Goal: Task Accomplishment & Management: Complete application form

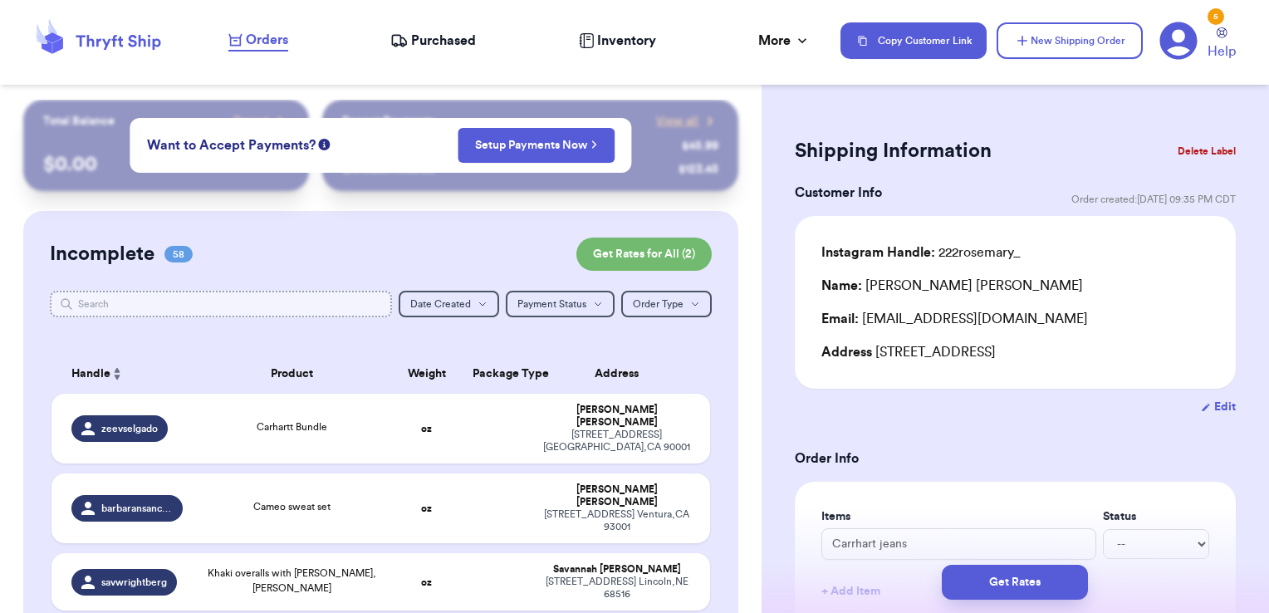
click at [345, 295] on input "text" at bounding box center [221, 304] width 343 height 27
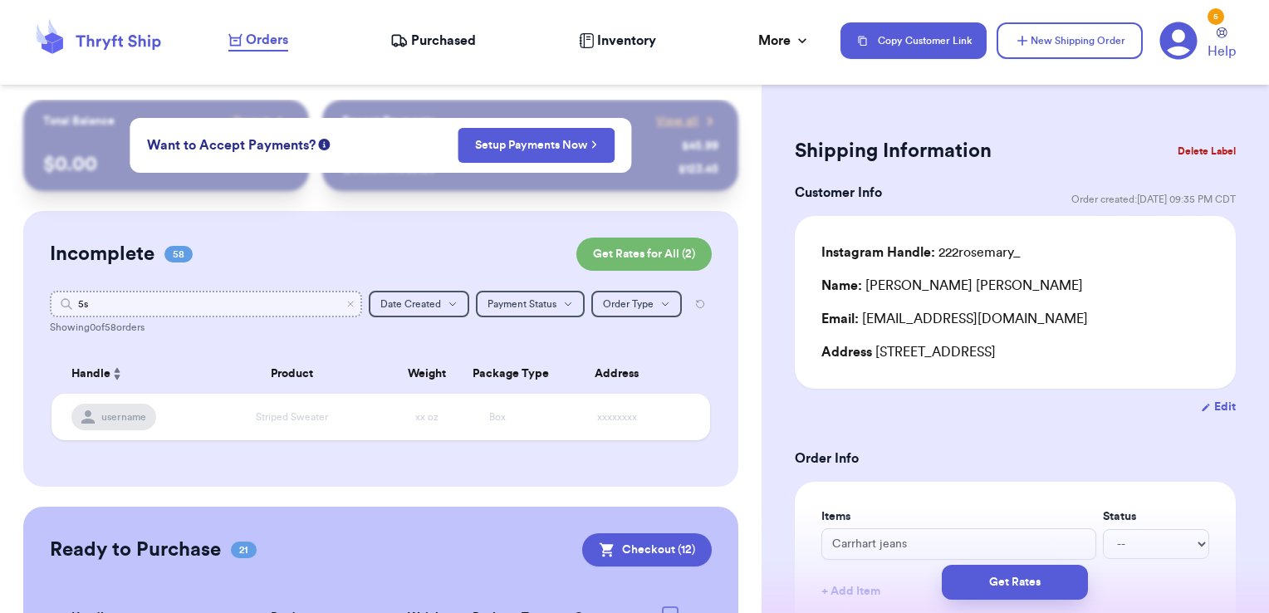
type input "5"
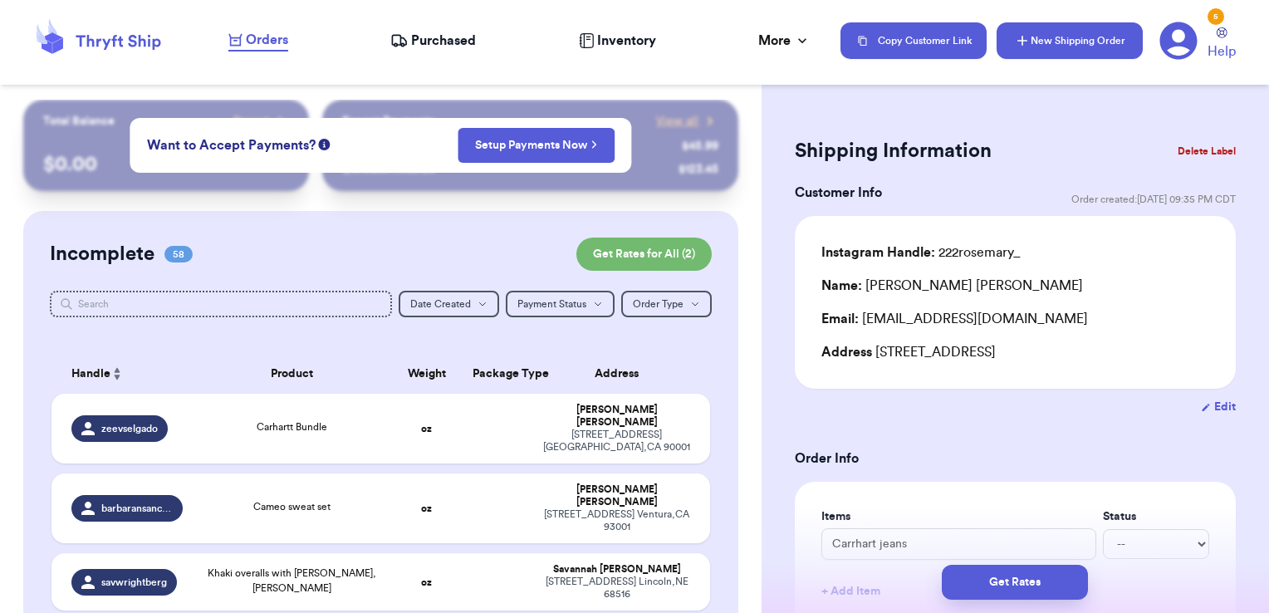
click at [1086, 26] on button "New Shipping Order" at bounding box center [1069, 40] width 146 height 37
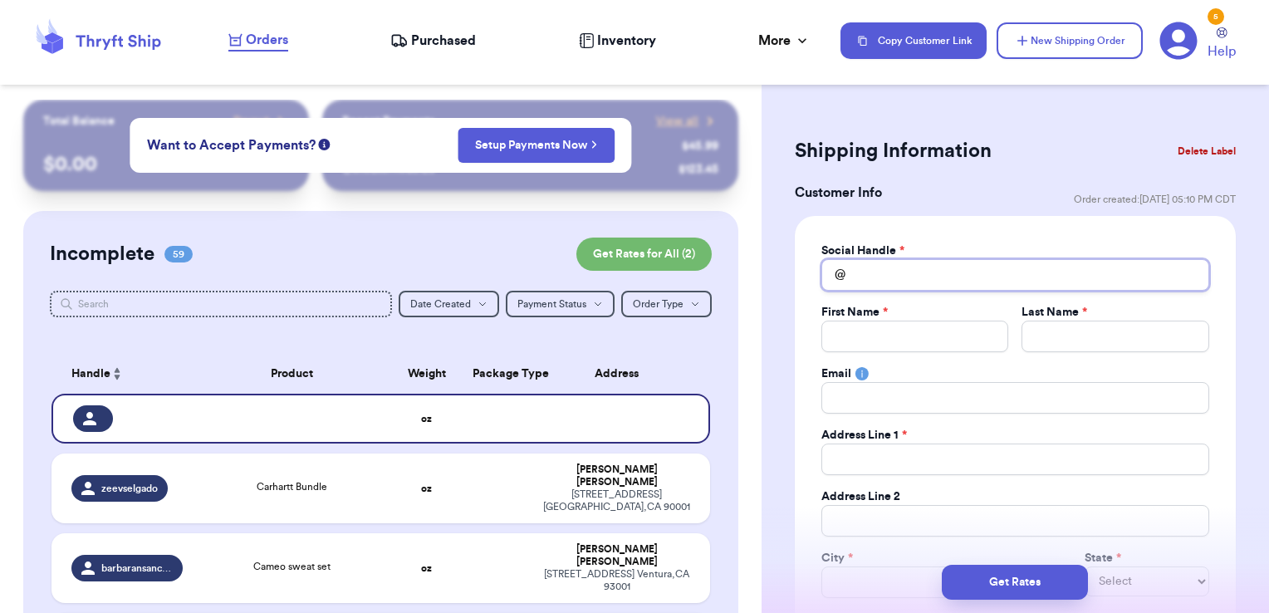
click at [924, 281] on input "Total Amount Paid" at bounding box center [1015, 275] width 388 height 32
type input "5"
type input "5s"
type input "5se"
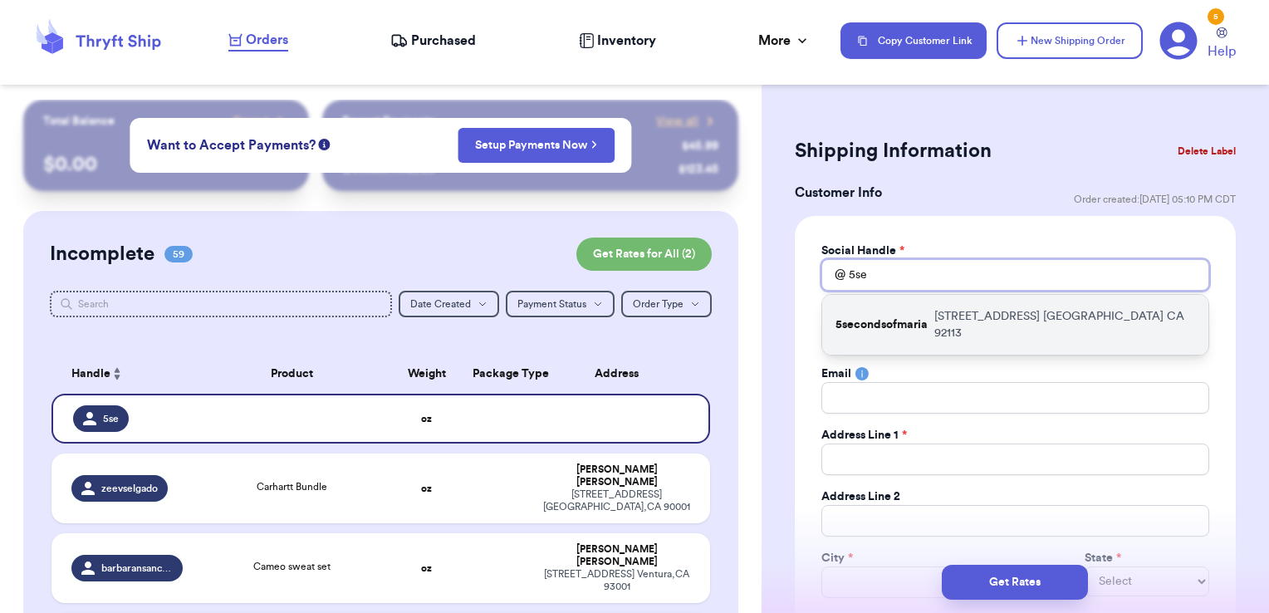
type input "5se"
click at [922, 316] on p "5secondsofmaria" at bounding box center [881, 324] width 92 height 17
type input "5secondsofmaria"
type input "[PERSON_NAME]"
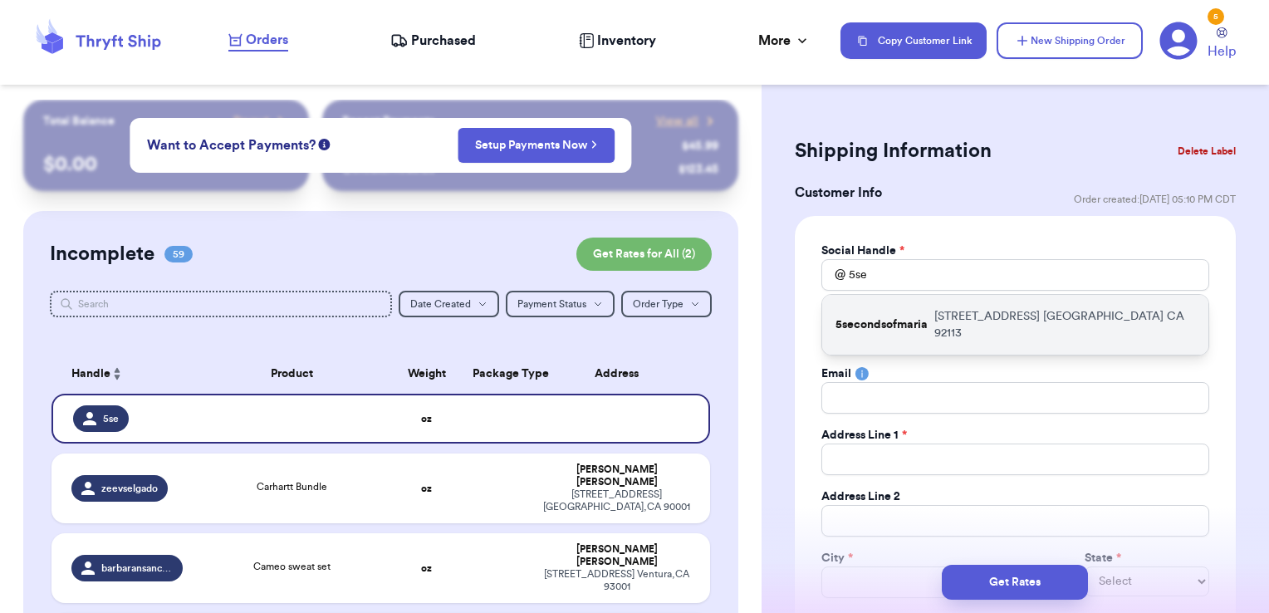
type input "[EMAIL_ADDRESS][DOMAIN_NAME]"
type input "[STREET_ADDRESS]"
type input "[GEOGRAPHIC_DATA]"
select select "CA"
type input "92113"
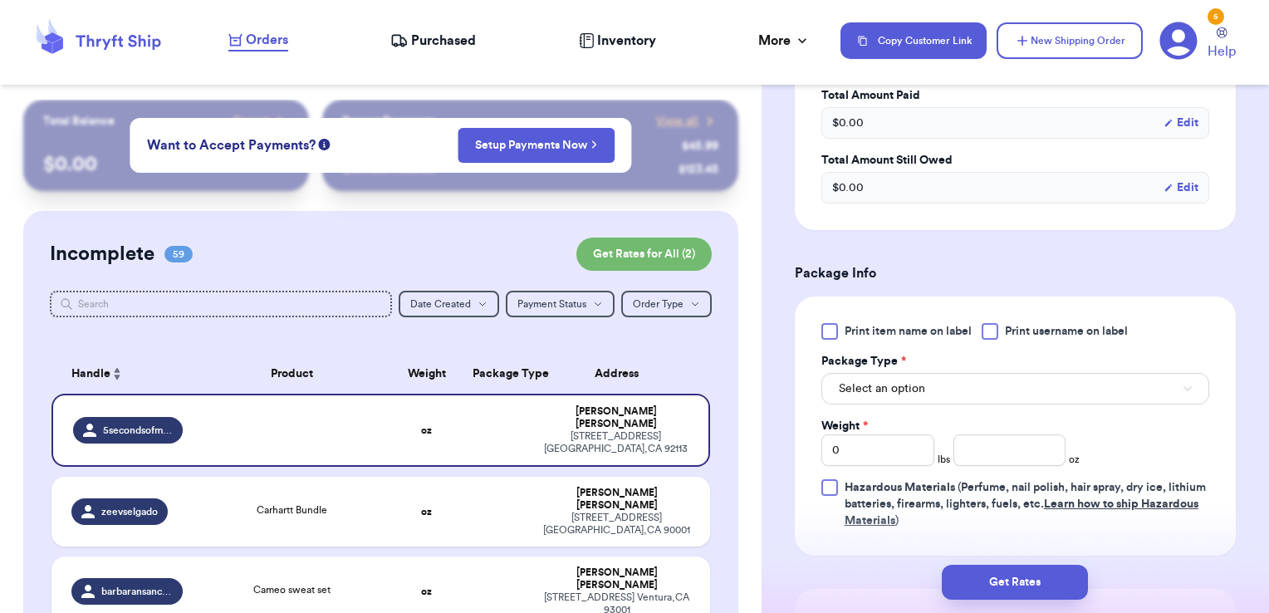
scroll to position [852, 0]
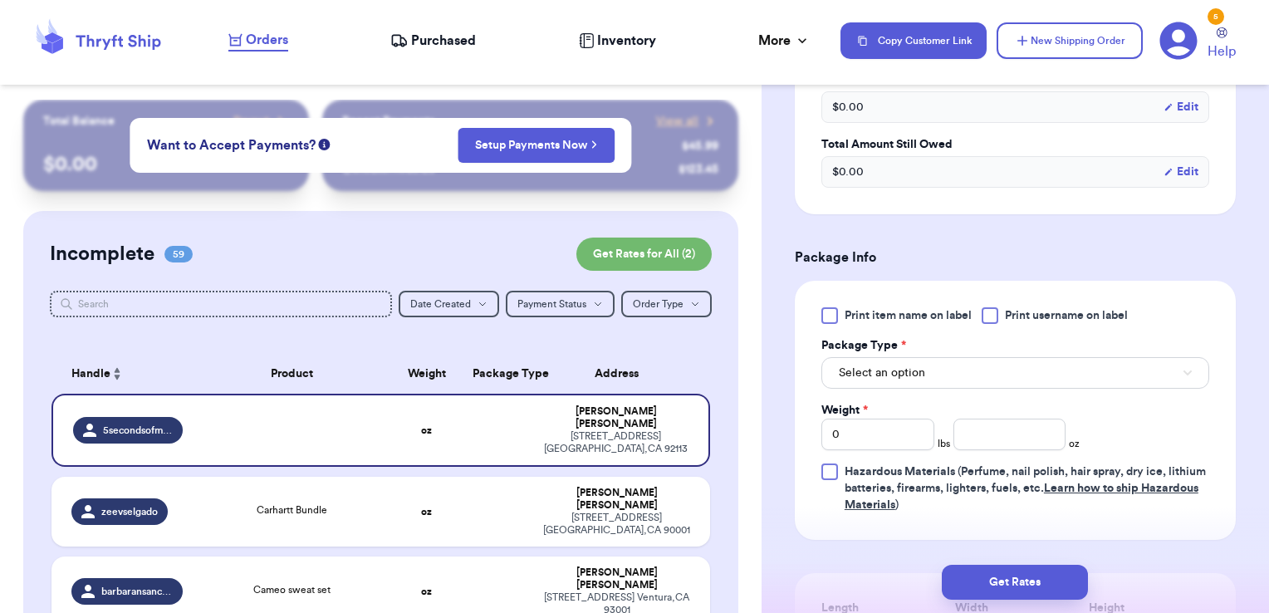
click at [1010, 310] on span "Print username on label" at bounding box center [1066, 315] width 123 height 17
click at [0, 0] on input "Print username on label" at bounding box center [0, 0] width 0 height 0
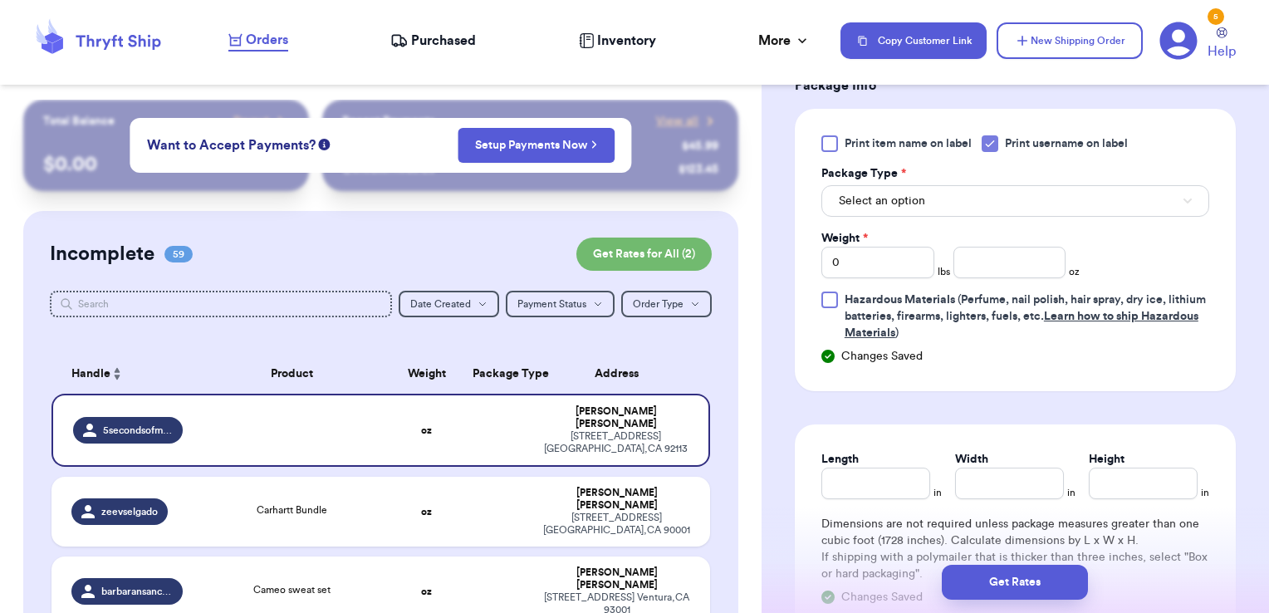
scroll to position [1024, 0]
click at [920, 193] on span "Select an option" at bounding box center [881, 200] width 86 height 17
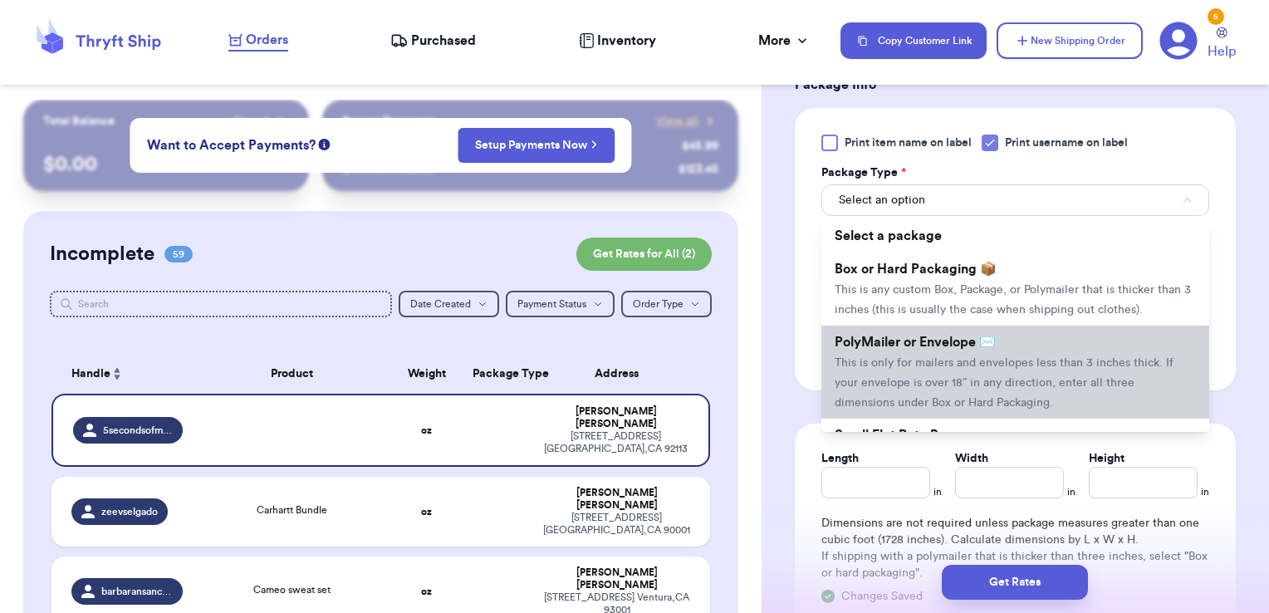
click at [897, 350] on li "PolyMailer or Envelope ✉️ This is only for mailers and envelopes less than 3 in…" at bounding box center [1015, 371] width 388 height 93
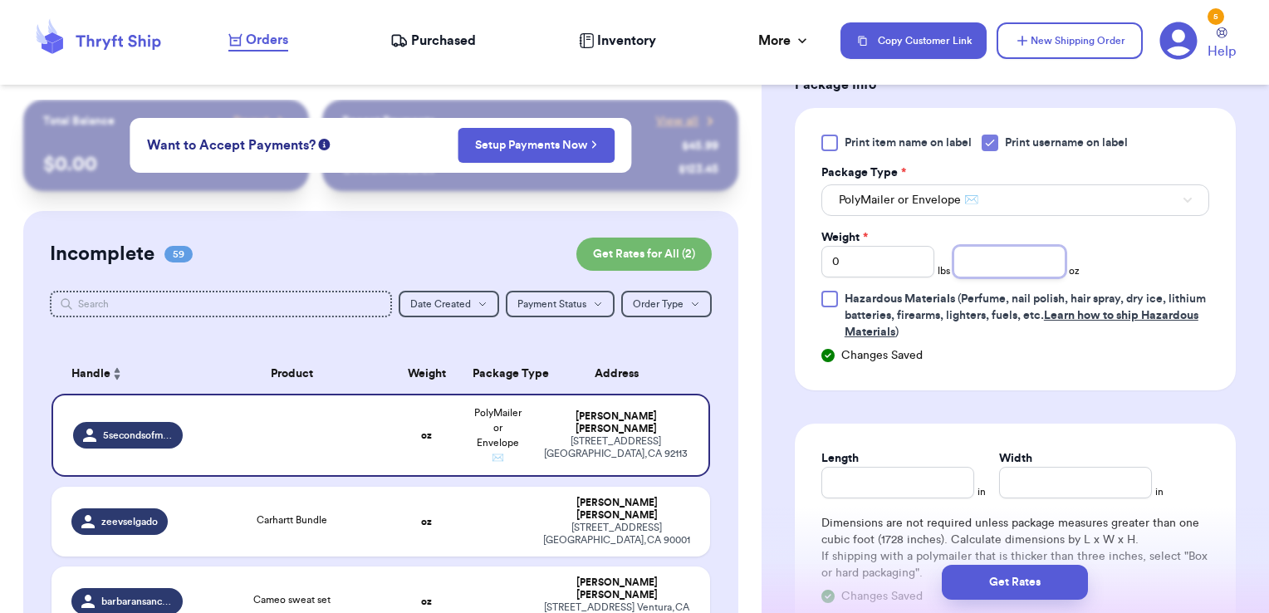
click at [1040, 253] on input "number" at bounding box center [1009, 262] width 113 height 32
type input "12.58"
click at [966, 583] on button "Get Rates" at bounding box center [1014, 582] width 146 height 35
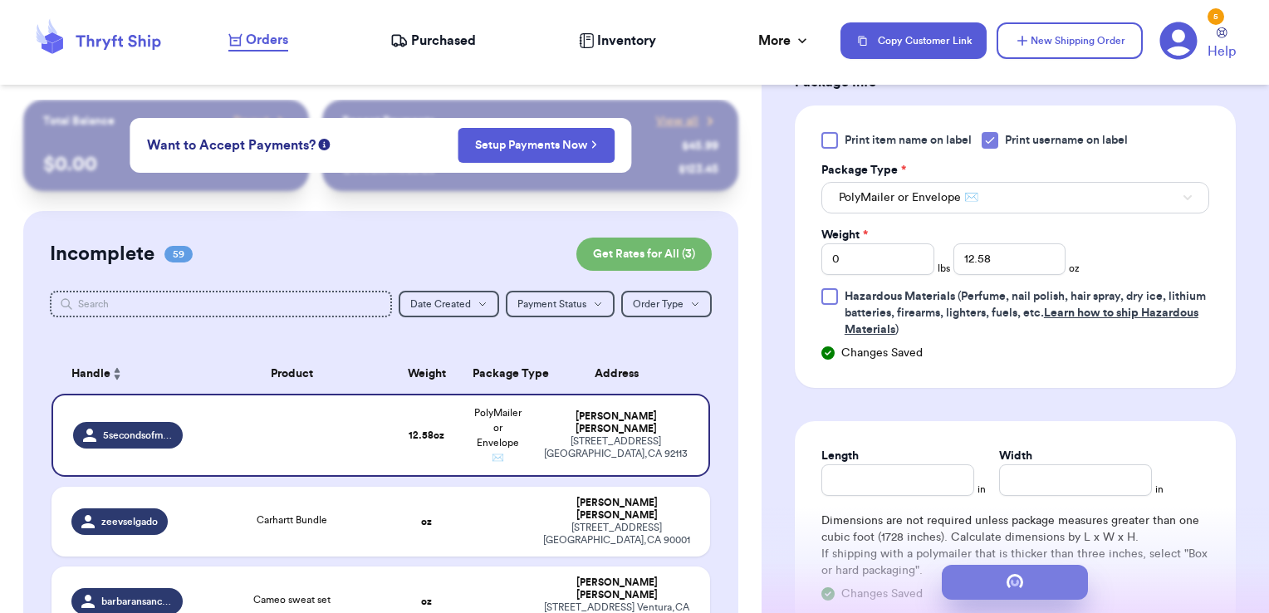
scroll to position [0, 0]
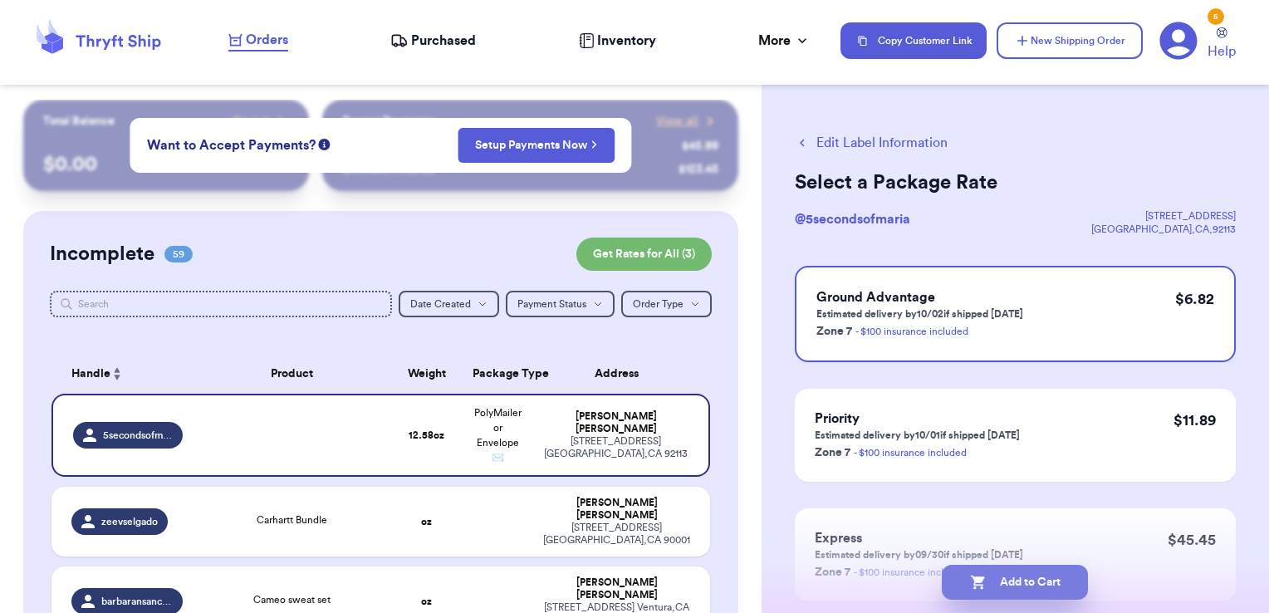
click at [1033, 583] on button "Add to Cart" at bounding box center [1014, 582] width 146 height 35
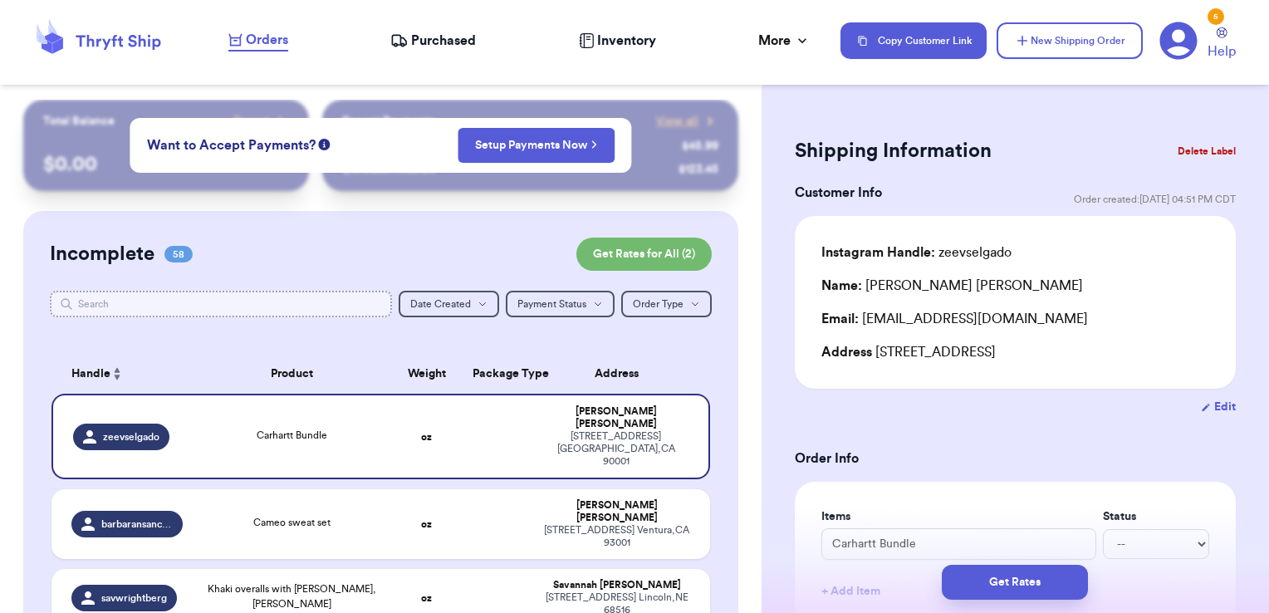
click at [369, 314] on input "text" at bounding box center [221, 304] width 343 height 27
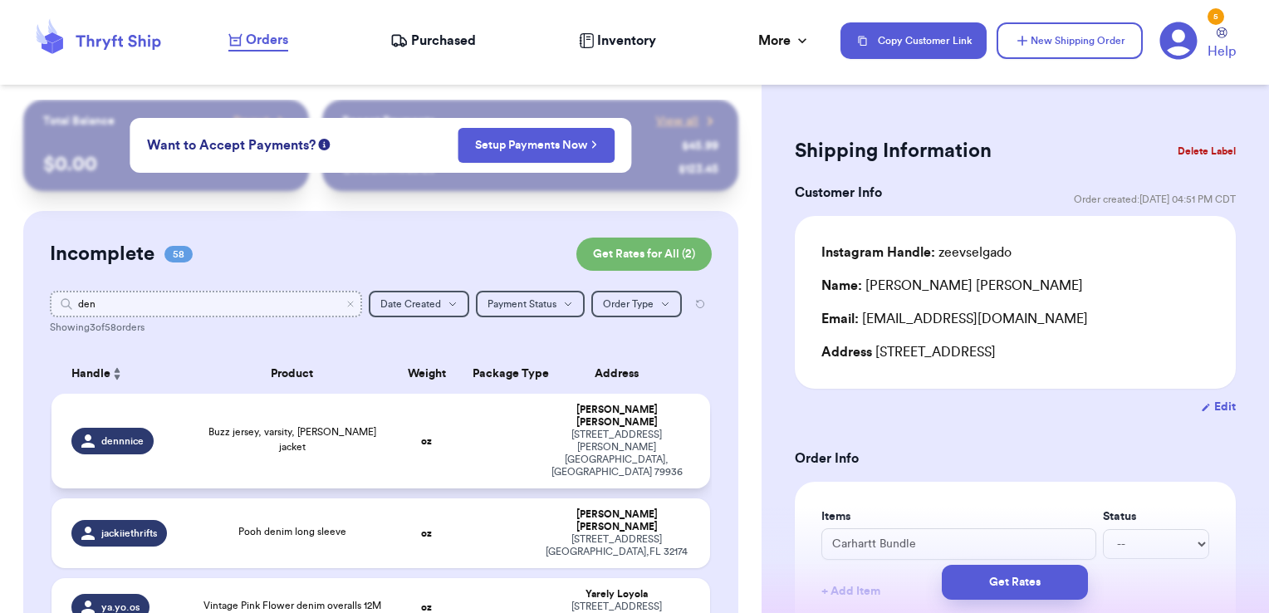
type input "den"
click at [521, 430] on td at bounding box center [497, 441] width 71 height 95
type input "Buzz jersey, varsity, [PERSON_NAME] jacket"
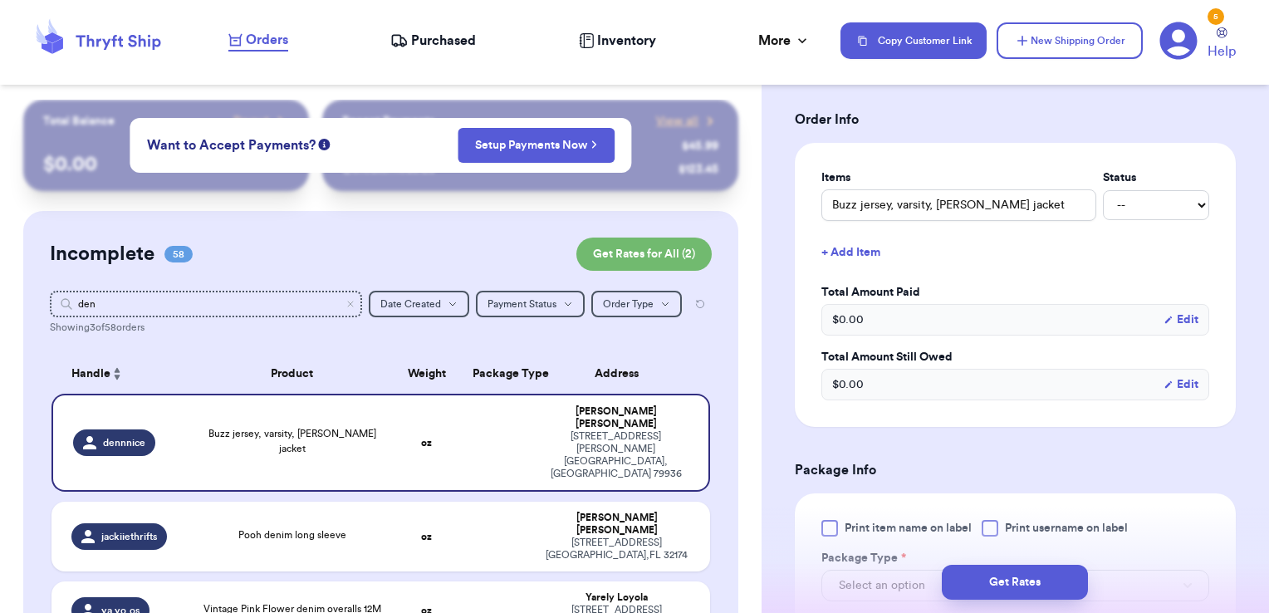
scroll to position [604, 0]
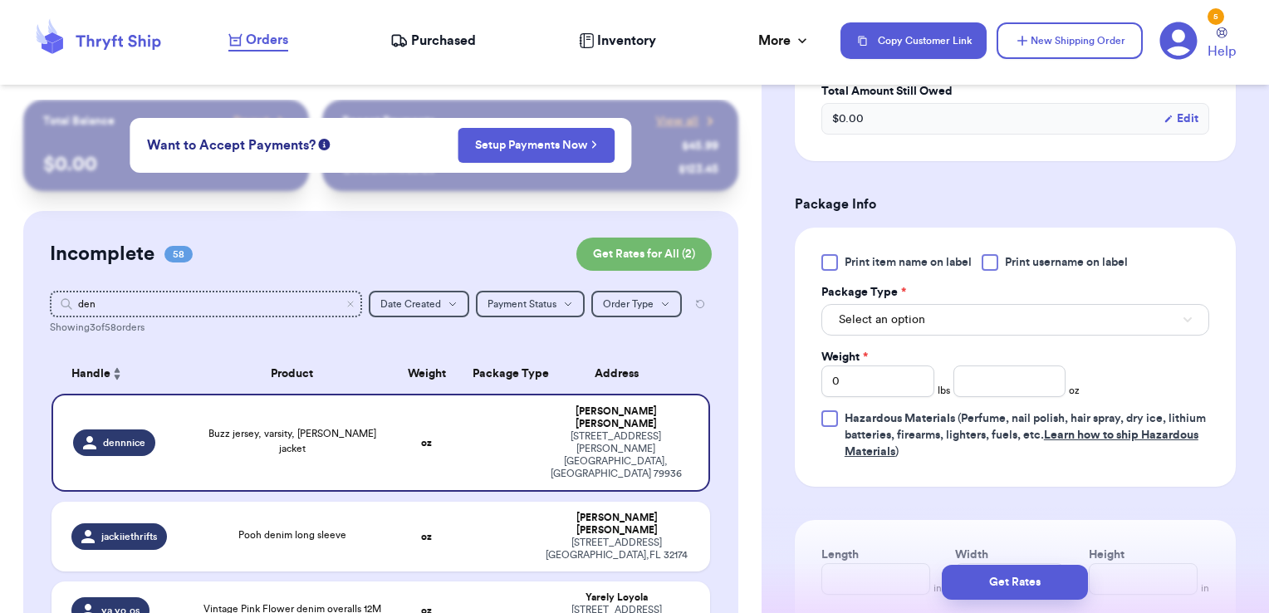
click at [1071, 263] on span "Print username on label" at bounding box center [1066, 262] width 123 height 17
click at [0, 0] on input "Print username on label" at bounding box center [0, 0] width 0 height 0
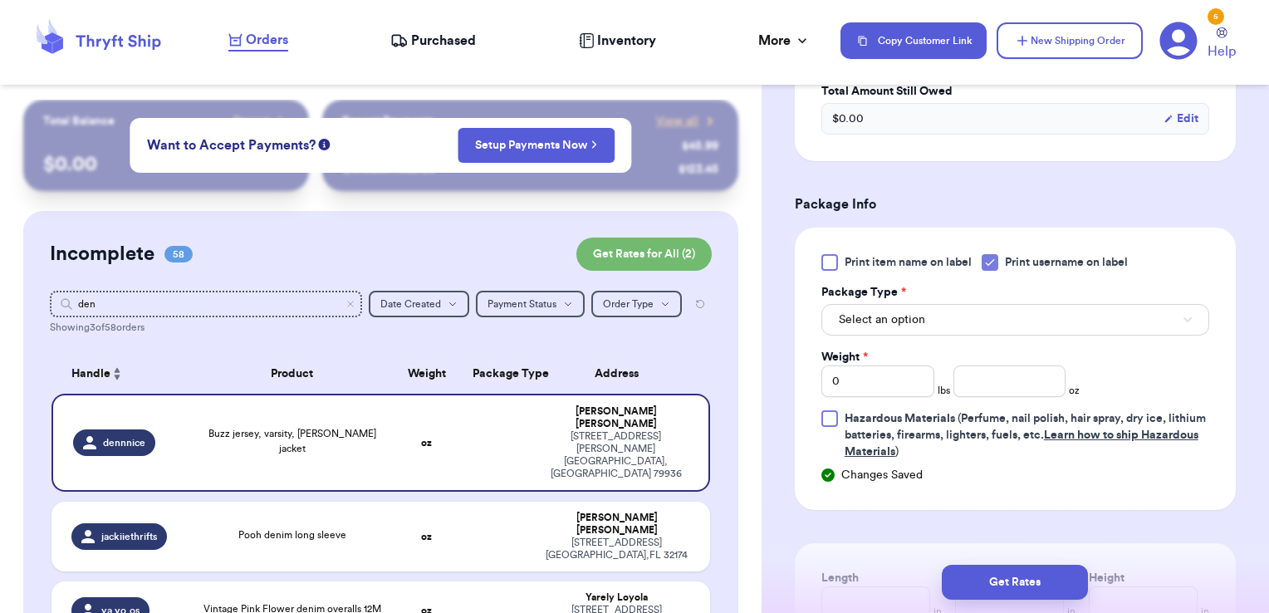
click at [1019, 340] on div "Print item name on label Print username on label Package Type * Select an optio…" at bounding box center [1015, 357] width 388 height 206
click at [1023, 321] on button "Select an option" at bounding box center [1015, 320] width 388 height 32
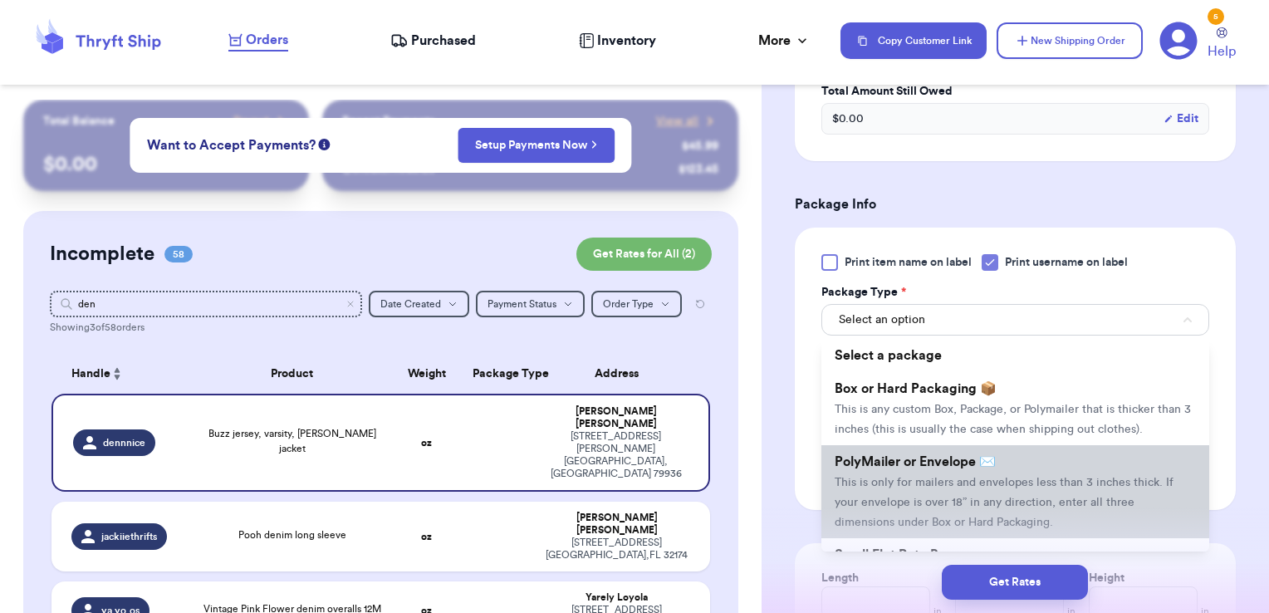
click at [983, 468] on span "PolyMailer or Envelope ✉️" at bounding box center [914, 461] width 161 height 13
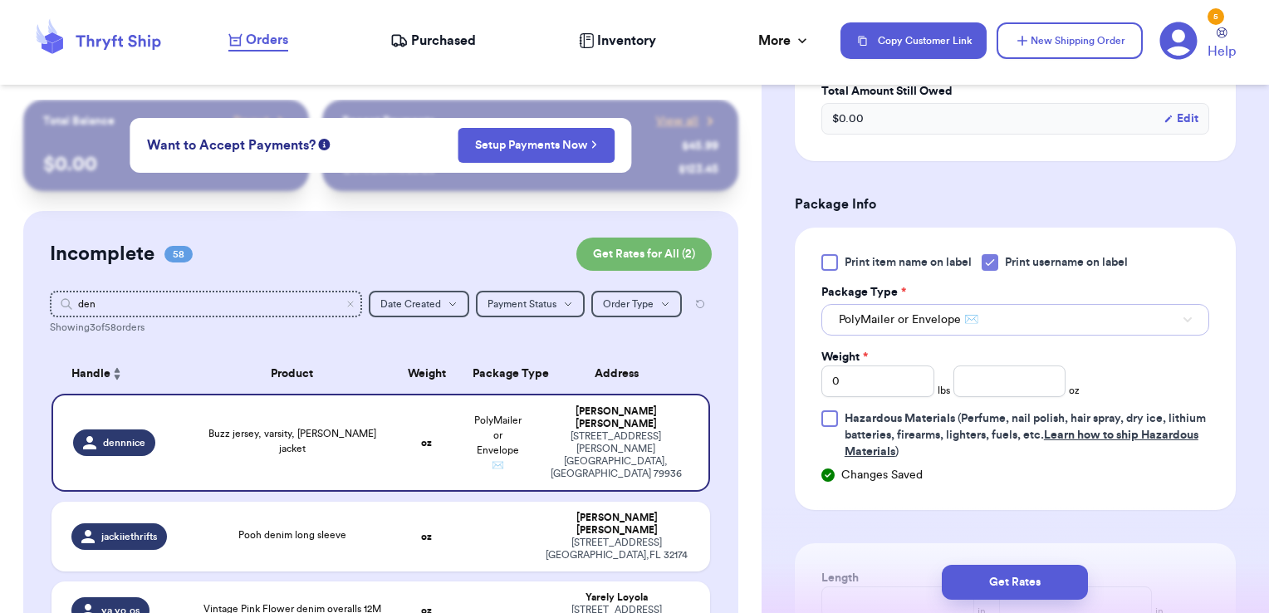
click at [943, 315] on span "PolyMailer or Envelope ✉️" at bounding box center [907, 319] width 139 height 17
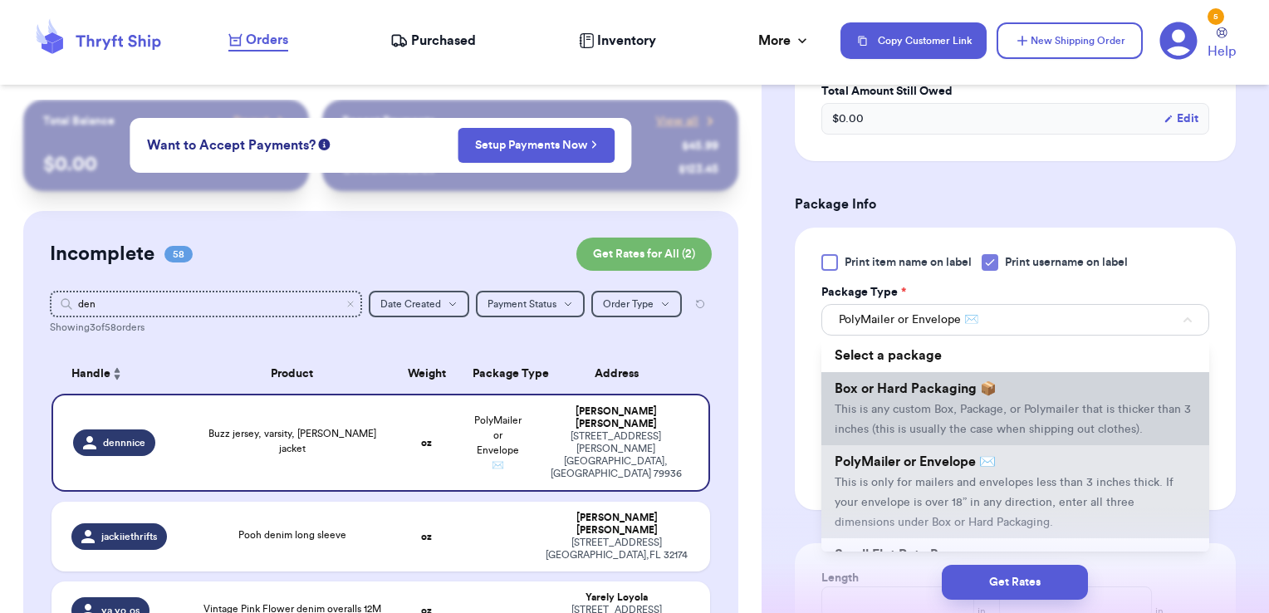
click at [907, 376] on li "Box or Hard Packaging 📦 This is any custom Box, Package, or Polymailer that is …" at bounding box center [1015, 408] width 388 height 73
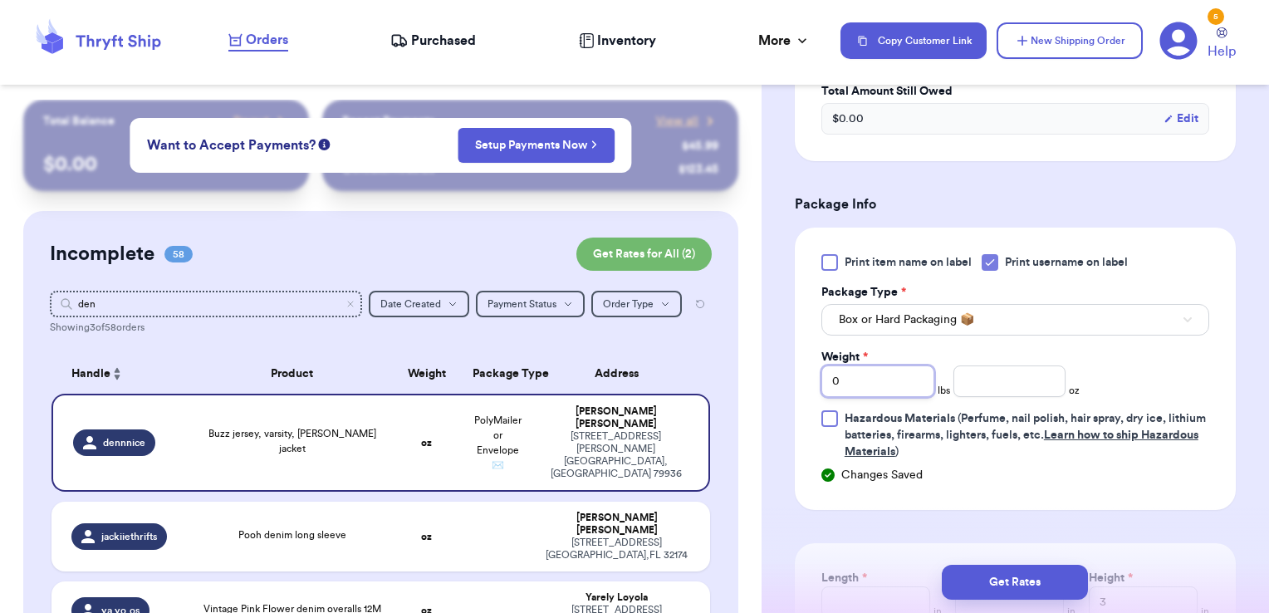
click at [717, 369] on div "Customer Link New Order Total Balance Payout $ 0.00 Recent Payments View all @ …" at bounding box center [634, 306] width 1269 height 613
type input "2"
type input "1.60"
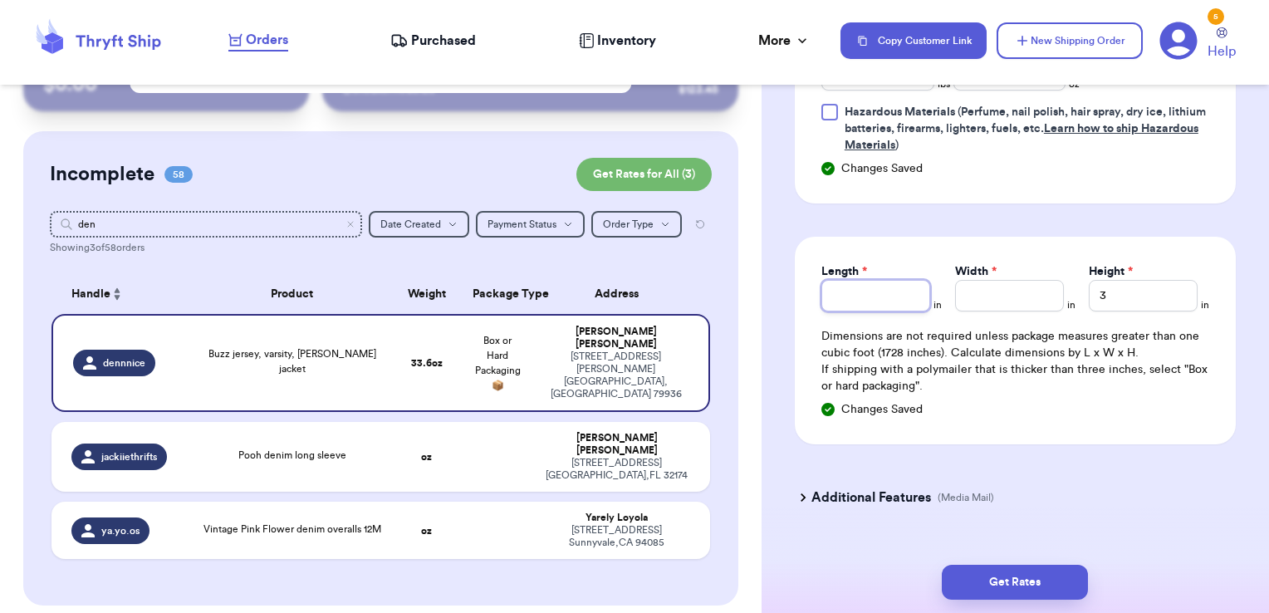
scroll to position [912, 0]
type input "8"
type input "11"
type input "5"
click at [1039, 586] on button "Get Rates" at bounding box center [1014, 582] width 146 height 35
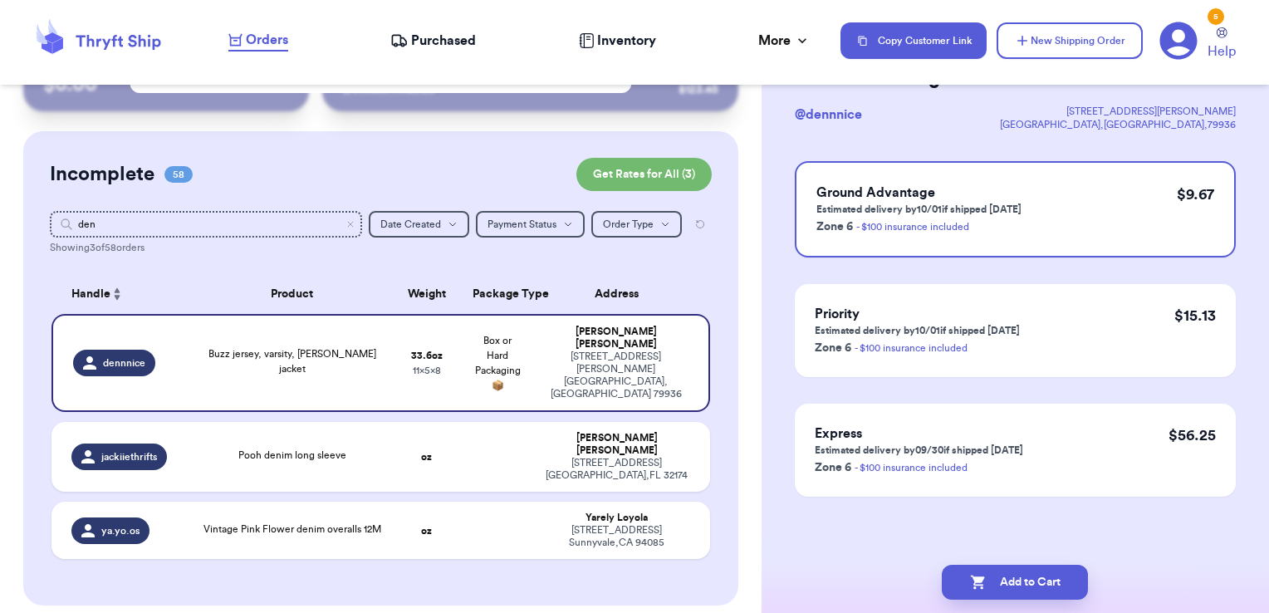
scroll to position [0, 0]
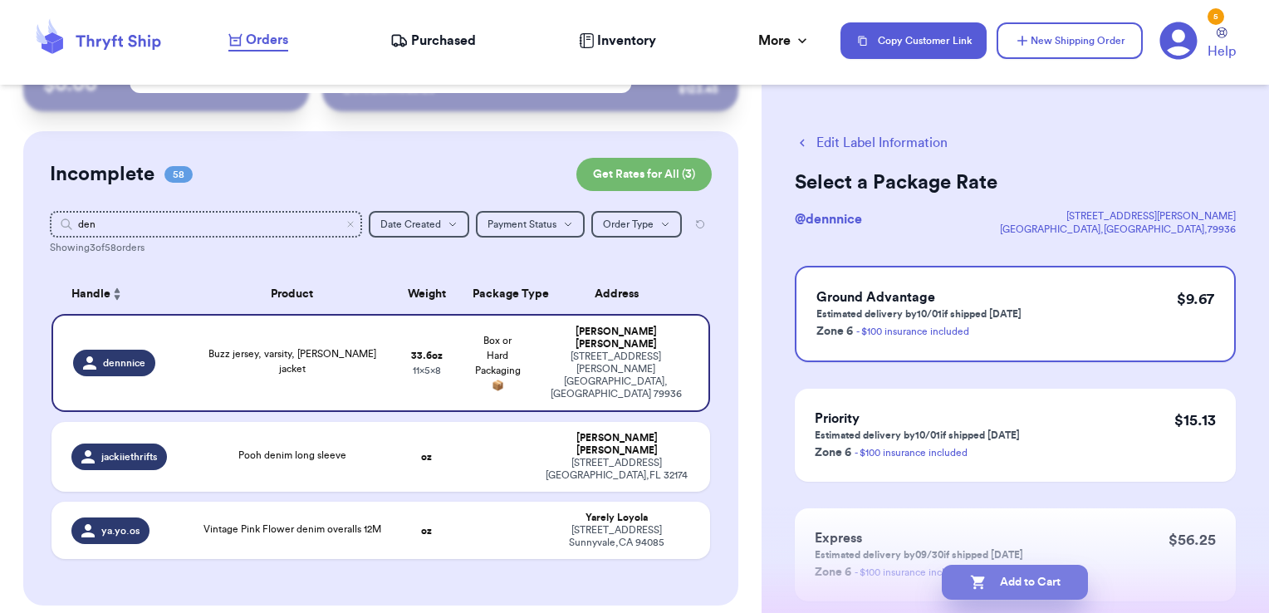
click at [1031, 584] on button "Add to Cart" at bounding box center [1014, 582] width 146 height 35
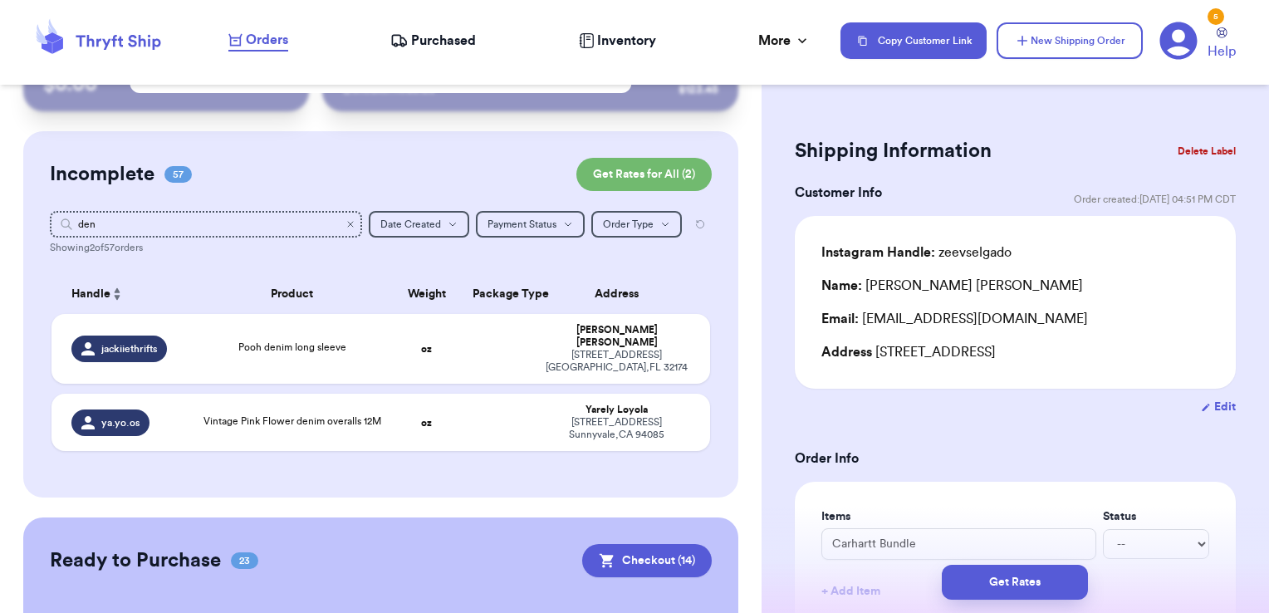
click at [345, 222] on icon "Clear search" at bounding box center [350, 224] width 10 height 10
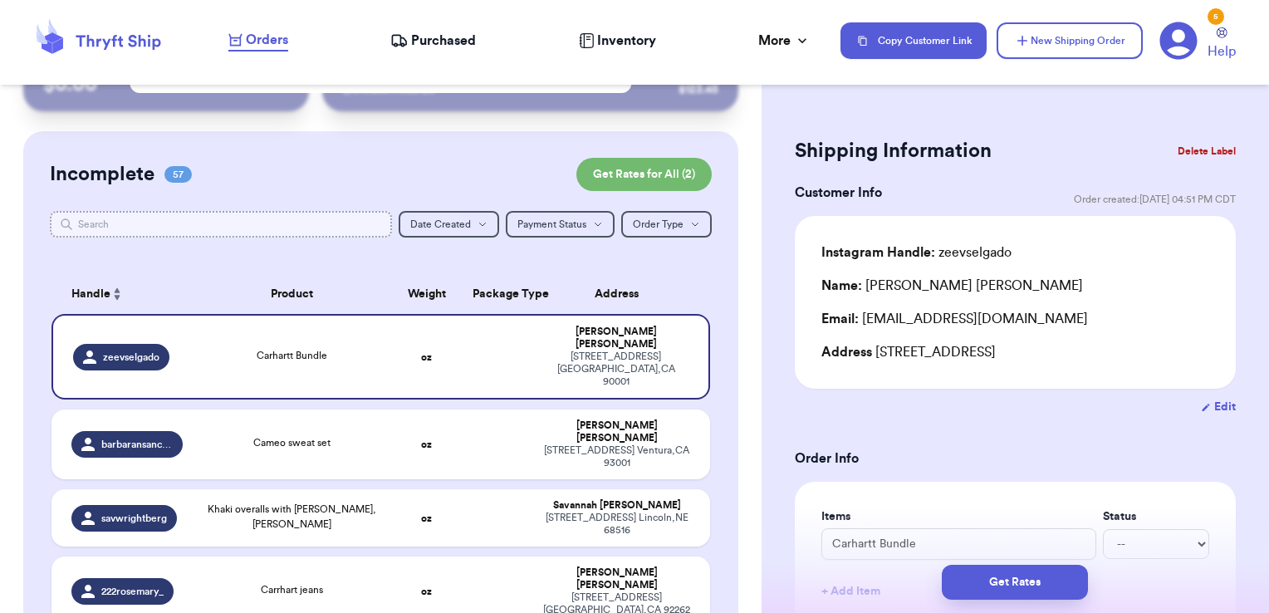
click at [230, 222] on input "text" at bounding box center [221, 224] width 343 height 27
type input "s"
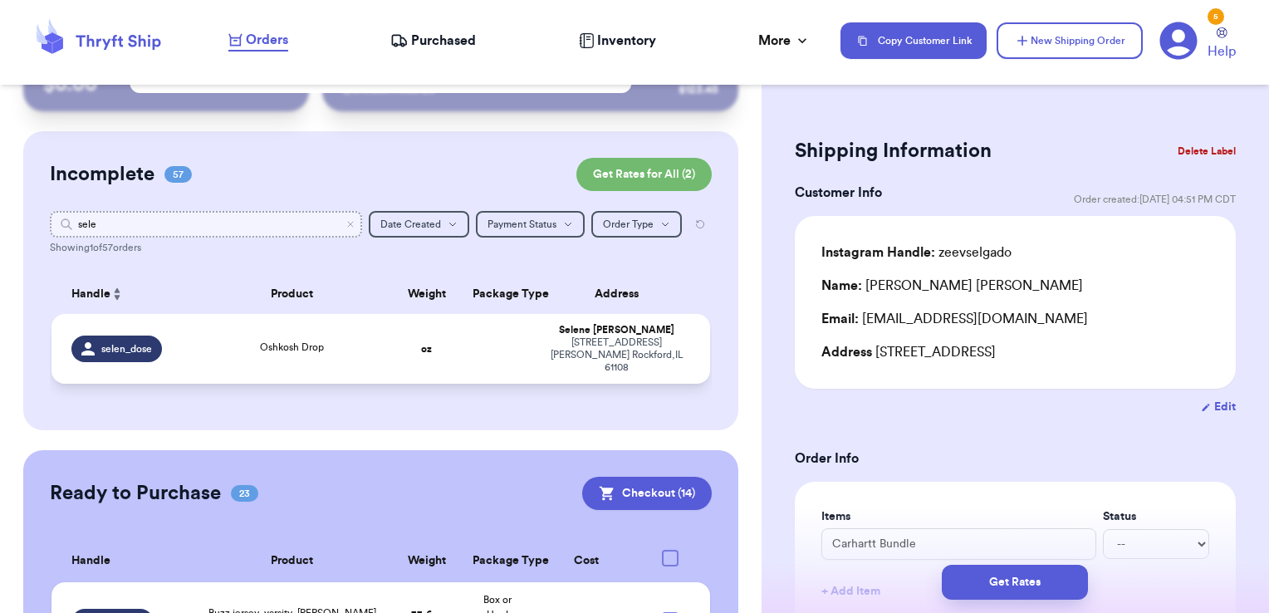
type input "sele"
click at [337, 340] on div "Oshkosh Drop" at bounding box center [292, 349] width 178 height 18
type input "Oshkosh Drop"
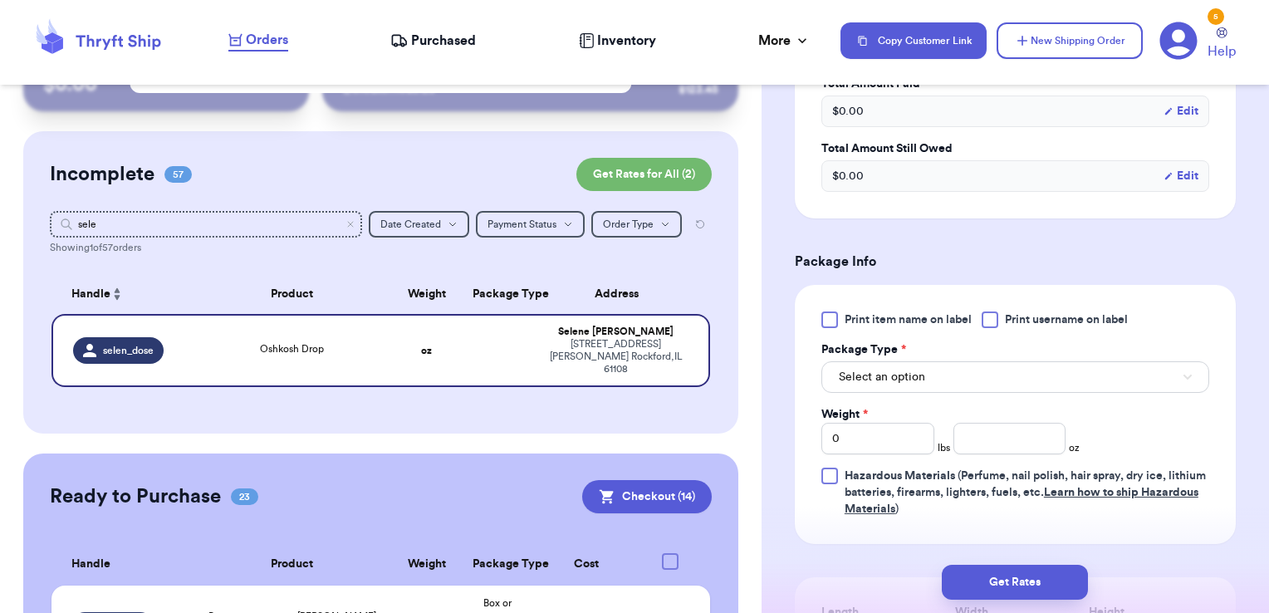
scroll to position [550, 0]
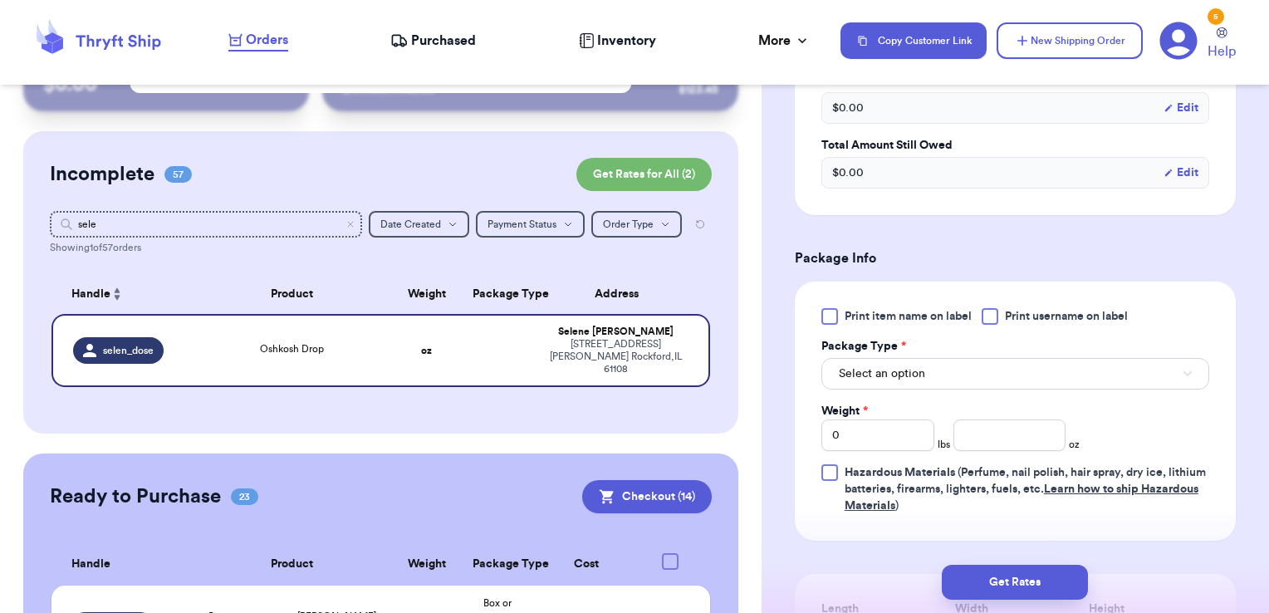
click at [1036, 310] on span "Print username on label" at bounding box center [1066, 316] width 123 height 17
click at [0, 0] on input "Print username on label" at bounding box center [0, 0] width 0 height 0
click at [988, 382] on button "Select an option" at bounding box center [1015, 374] width 388 height 32
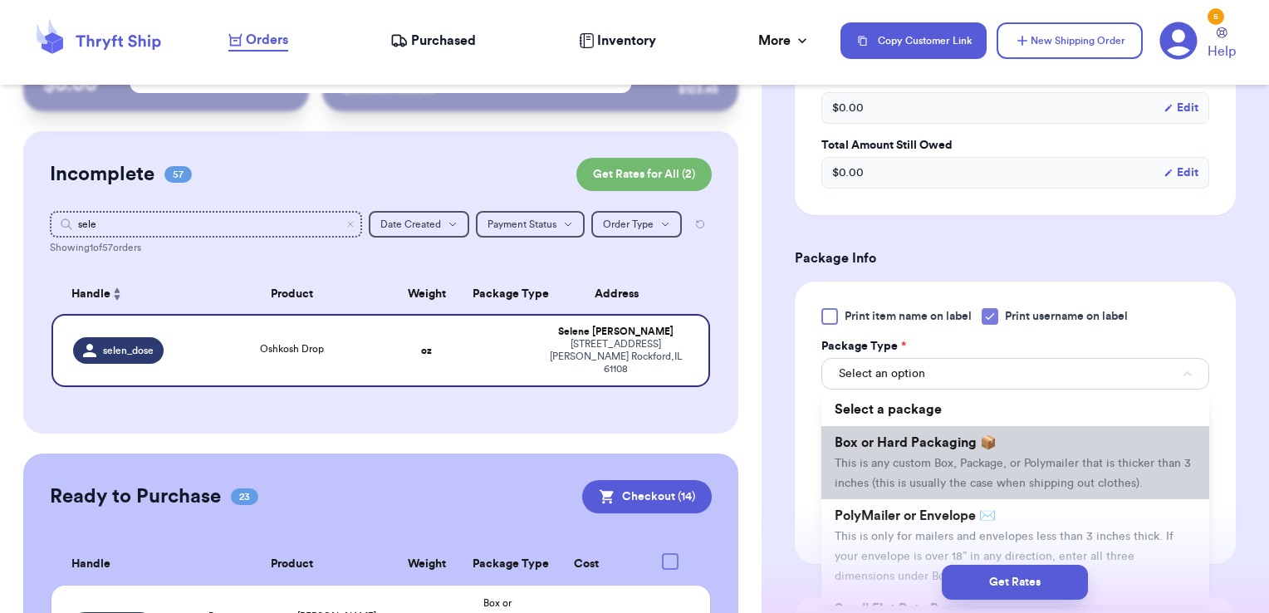
click at [956, 452] on li "Box or Hard Packaging 📦 This is any custom Box, Package, or Polymailer that is …" at bounding box center [1015, 462] width 388 height 73
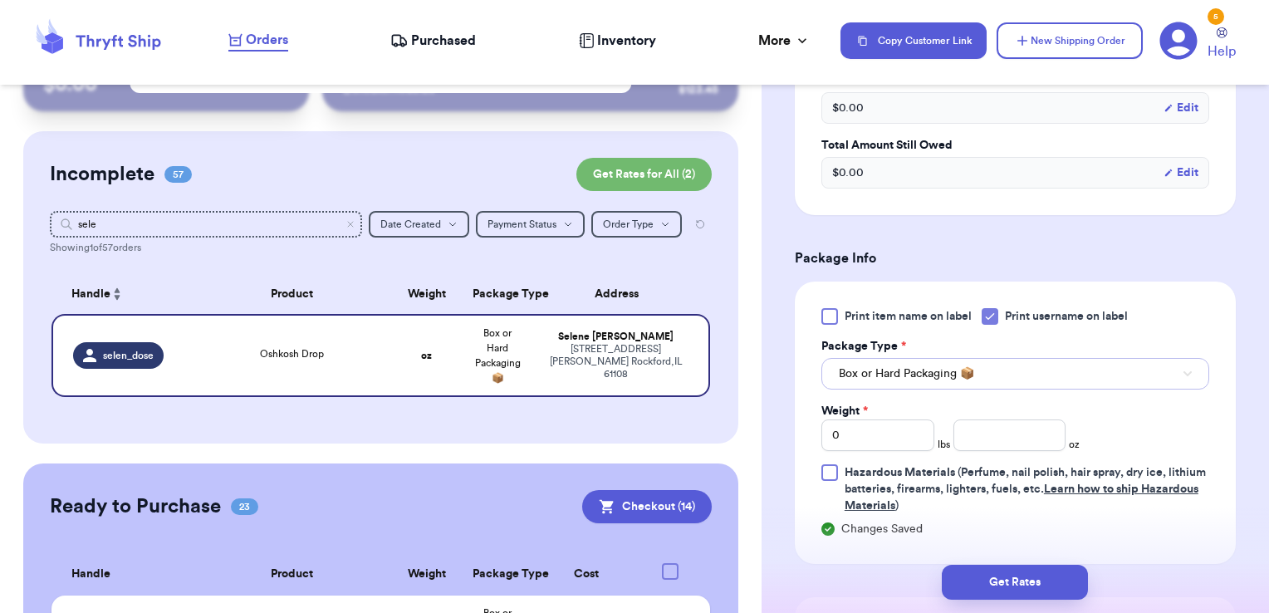
click at [956, 376] on span "Box or Hard Packaging 📦" at bounding box center [905, 373] width 135 height 17
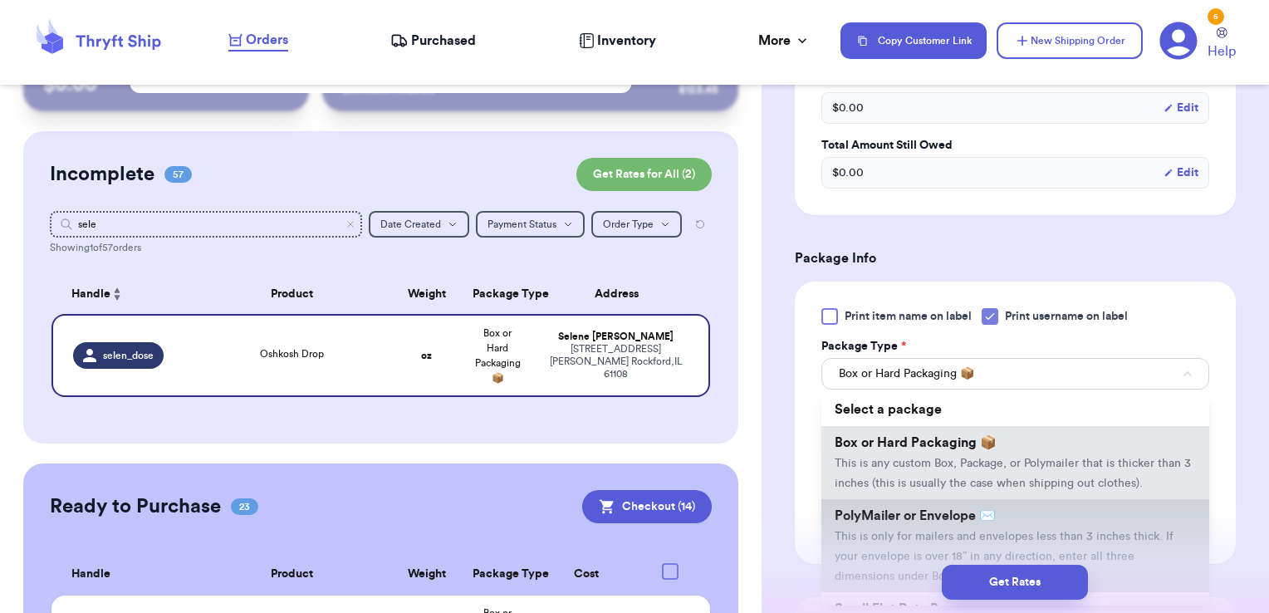
click at [917, 523] on li "PolyMailer or Envelope ✉️ This is only for mailers and envelopes less than 3 in…" at bounding box center [1015, 545] width 388 height 93
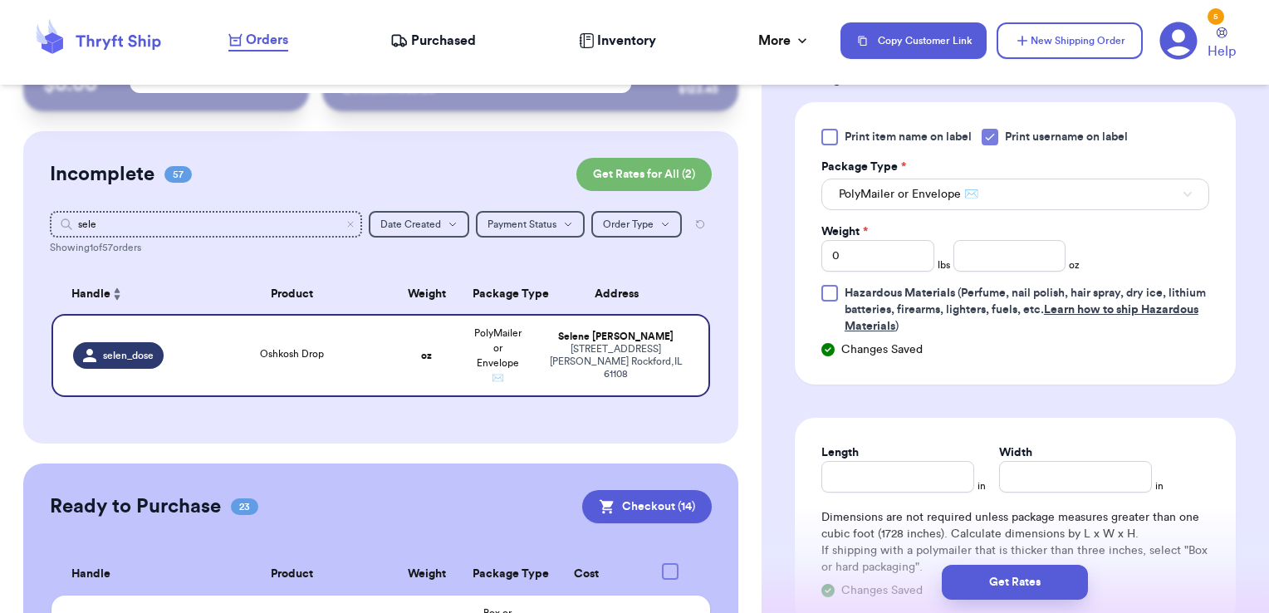
scroll to position [736, 0]
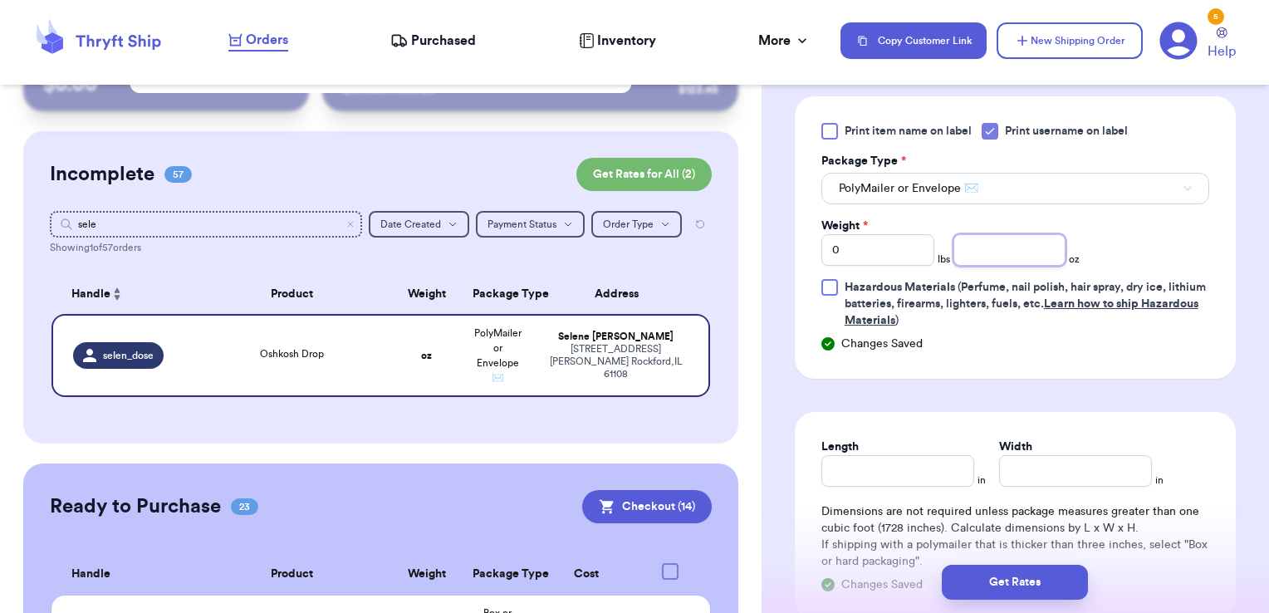
click at [986, 241] on input "number" at bounding box center [1009, 250] width 113 height 32
type input "15.24"
click at [987, 581] on button "Get Rates" at bounding box center [1014, 582] width 146 height 35
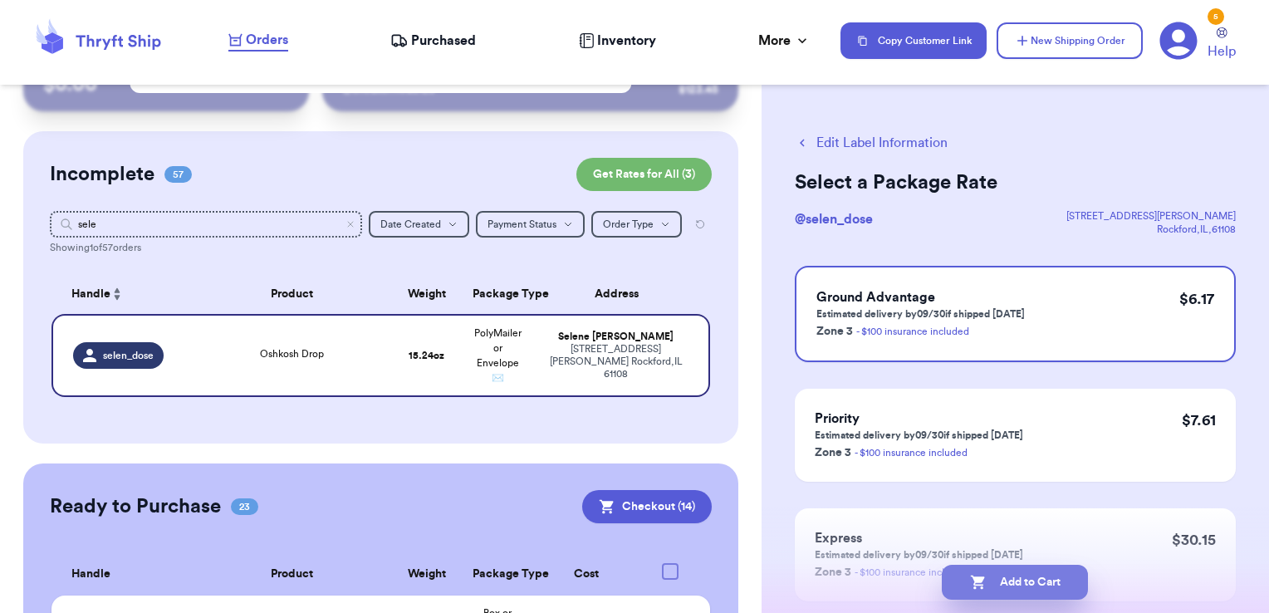
click at [1057, 581] on button "Add to Cart" at bounding box center [1014, 582] width 146 height 35
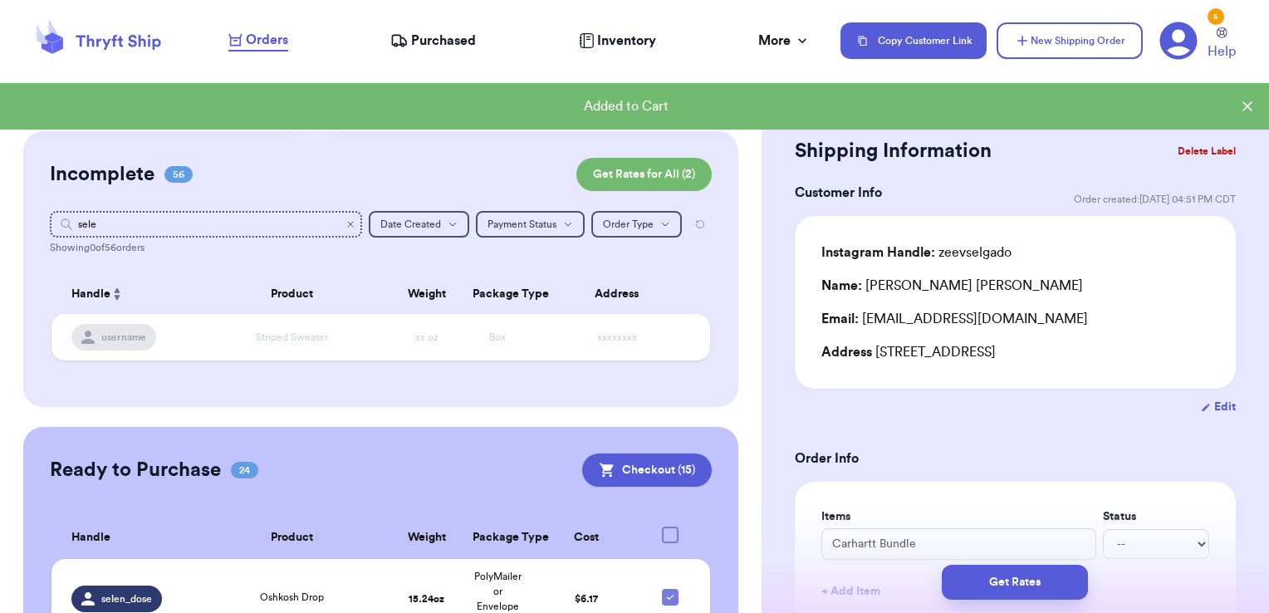
click at [345, 225] on icon "Clear search" at bounding box center [350, 224] width 10 height 10
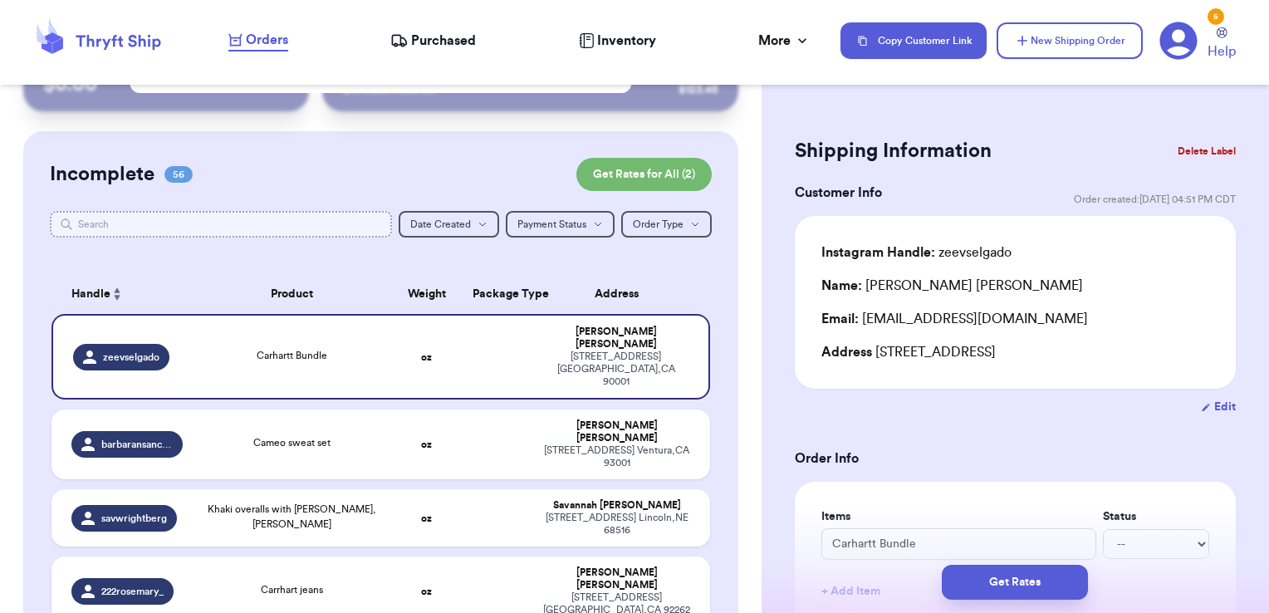
click at [310, 227] on input "text" at bounding box center [221, 224] width 343 height 27
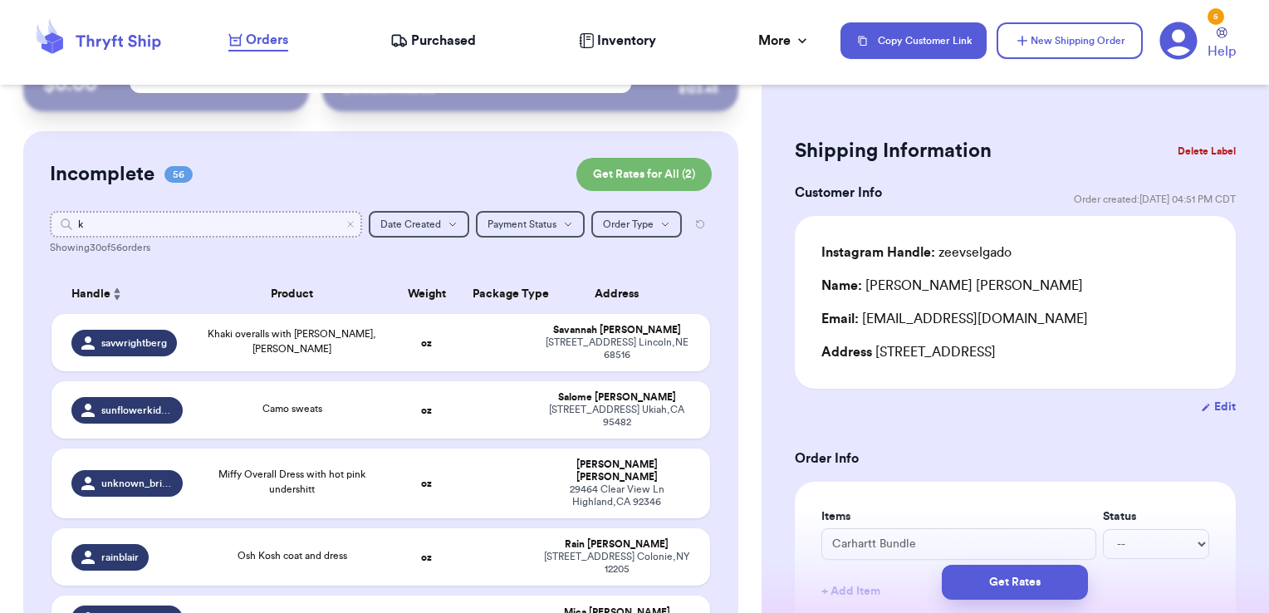
type input "kb"
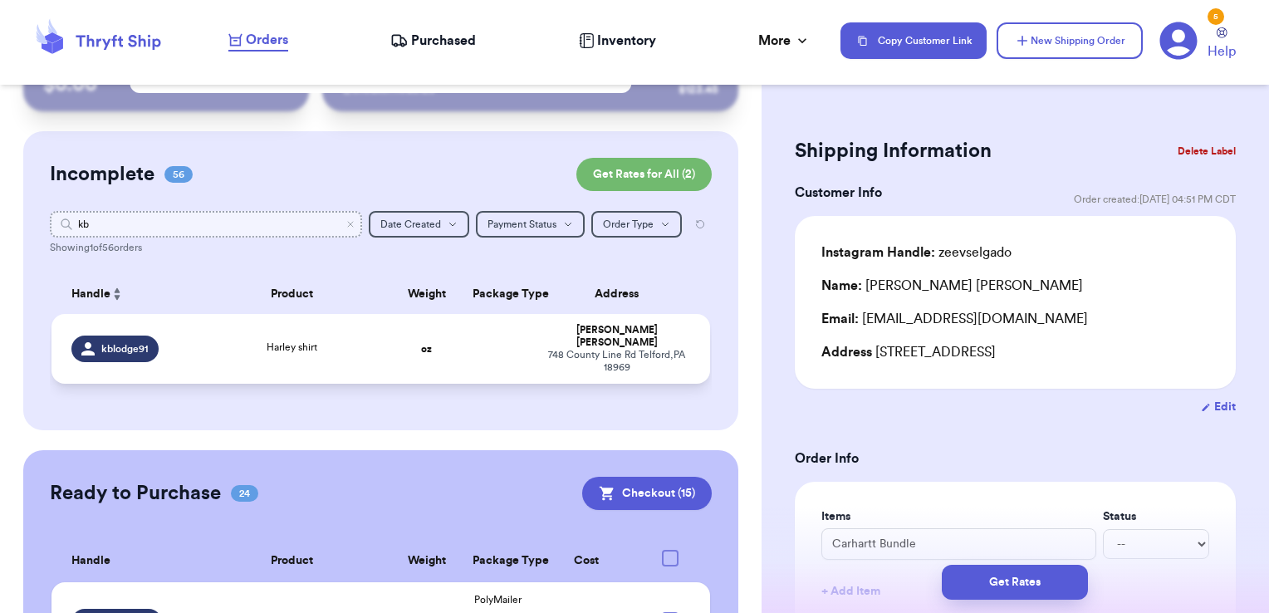
type input "kb"
click at [498, 327] on td at bounding box center [497, 349] width 71 height 70
type input "Harley shirt"
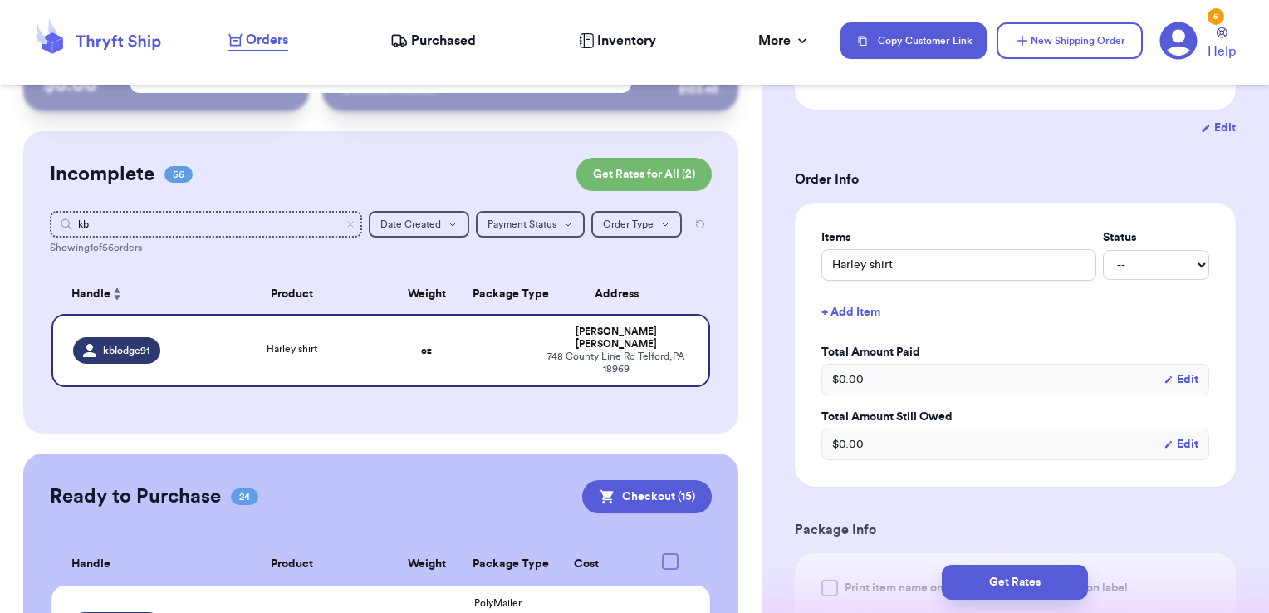
scroll to position [282, 0]
click at [956, 263] on input "Harley shirt" at bounding box center [958, 262] width 275 height 32
type input "Harley"
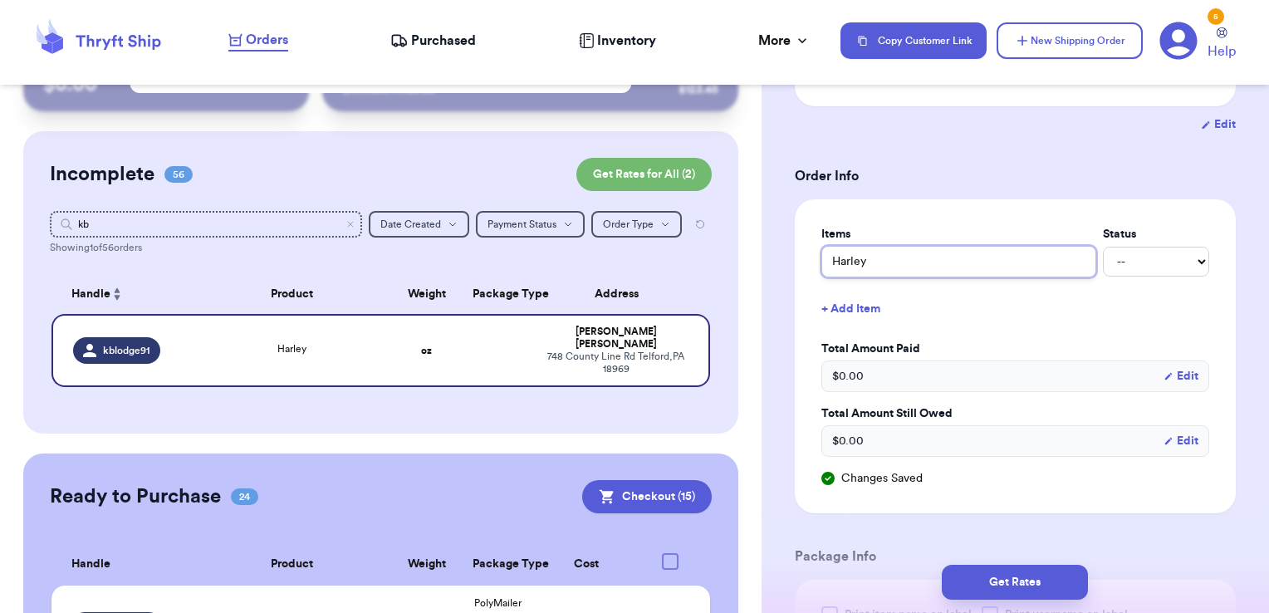
type input "Harley"
type input "[PERSON_NAME]"
type input "Harl"
type input "Har"
type input "Ha"
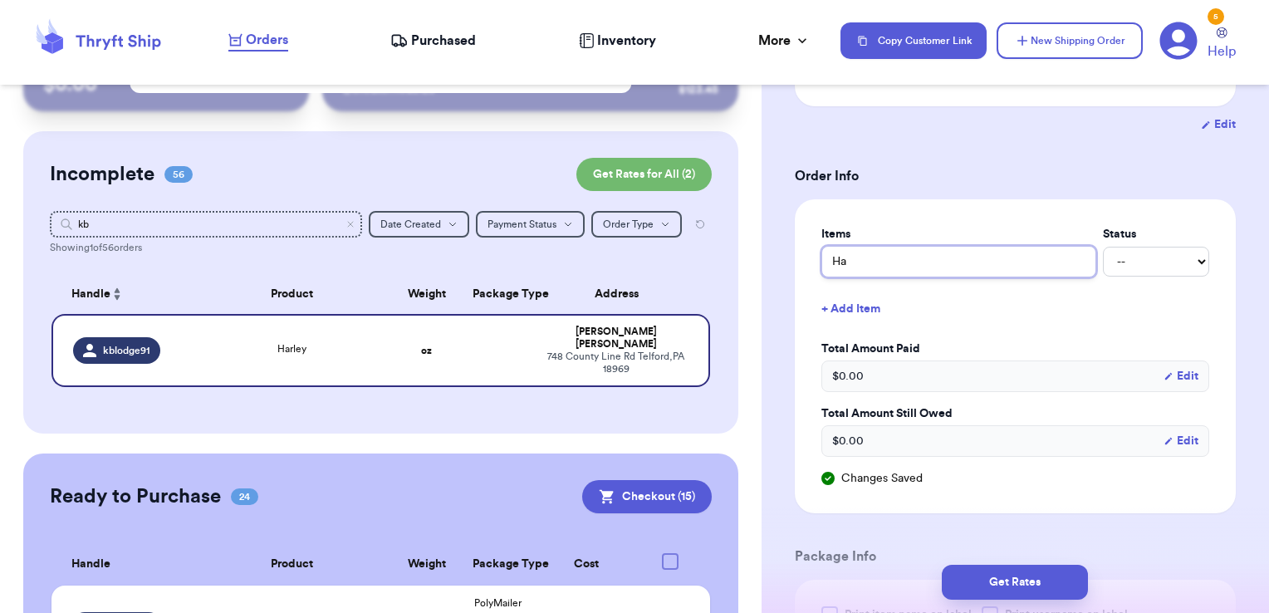
type input "H"
type input "o"
type input "os"
type input "osh"
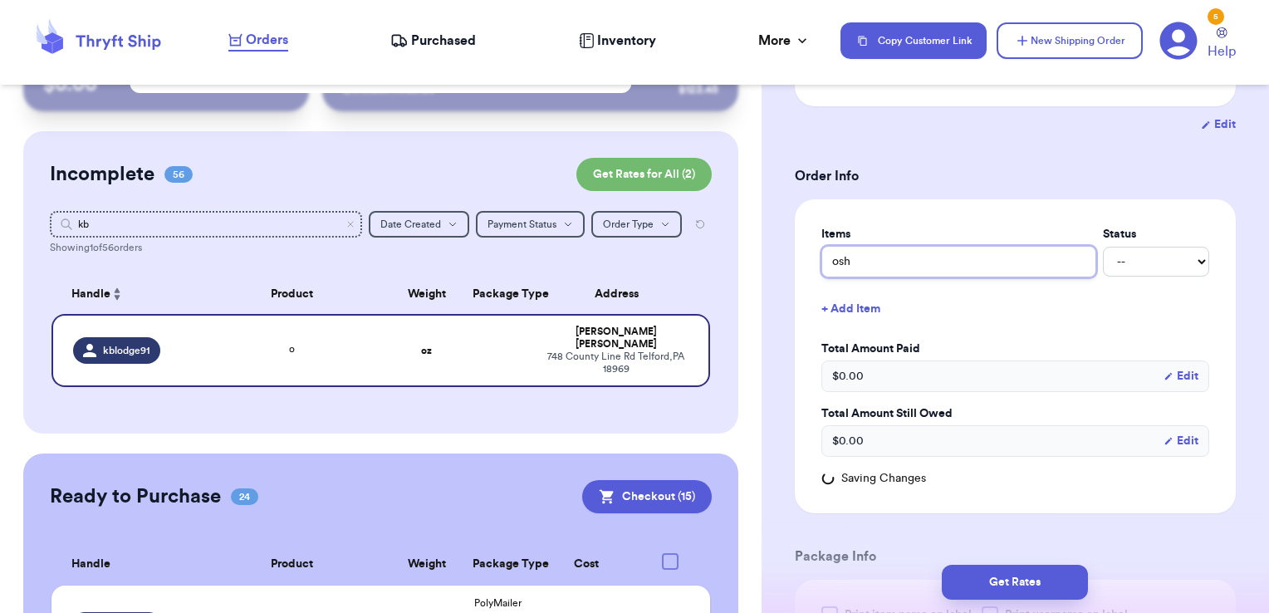
type input "osh b"
type input "osh bu"
type input "osh bun"
type input "osh bund"
type input "osh bundl"
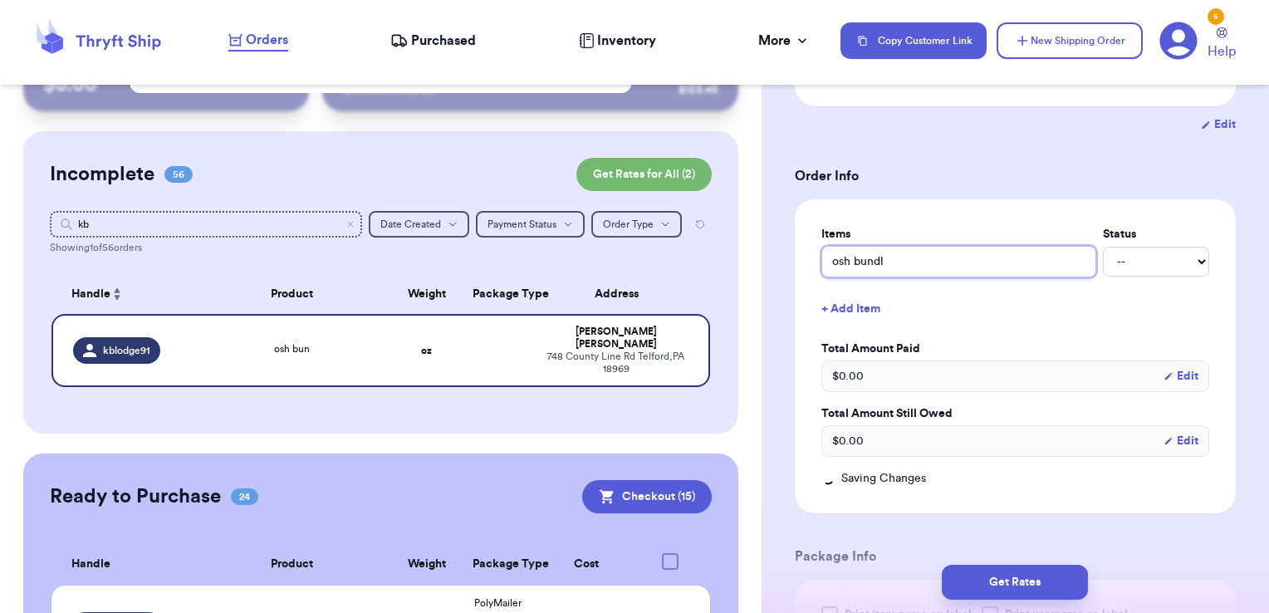
type input "osh bundle"
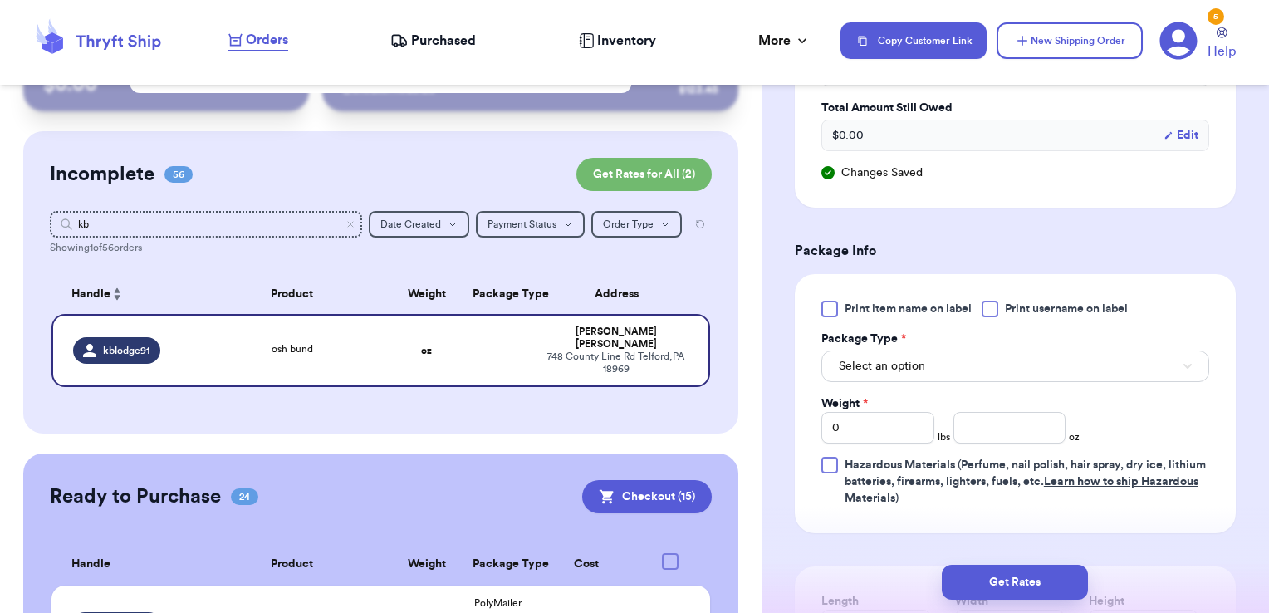
scroll to position [594, 0]
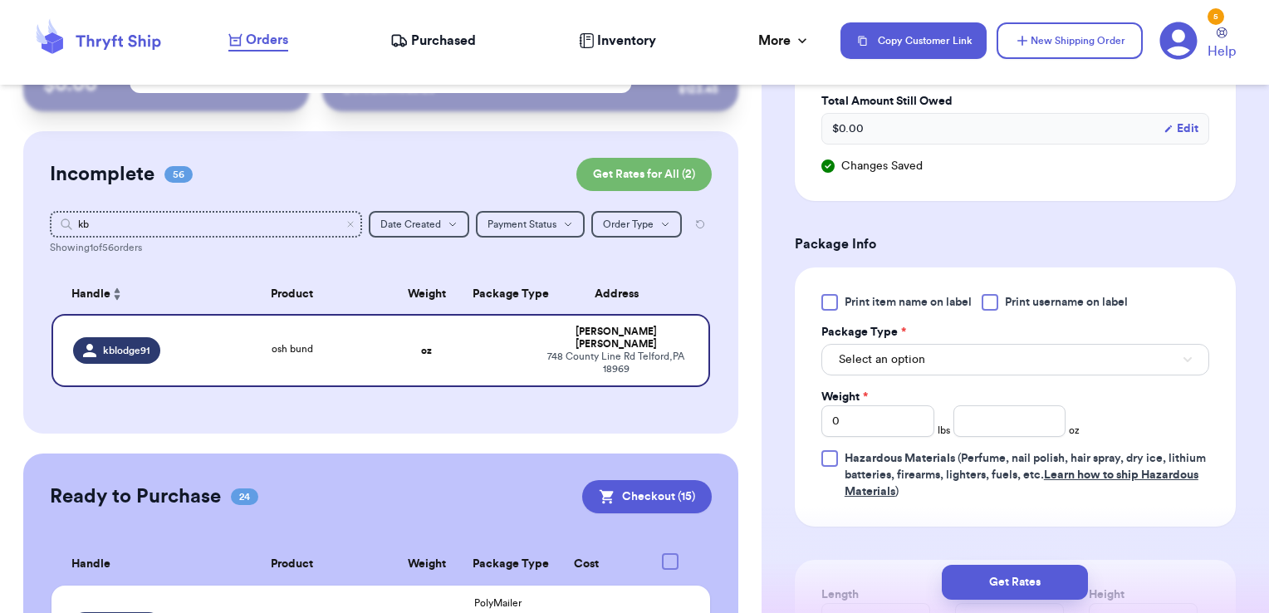
type input "osh bundle"
click at [1087, 301] on span "Print username on label" at bounding box center [1066, 302] width 123 height 17
click at [0, 0] on input "Print username on label" at bounding box center [0, 0] width 0 height 0
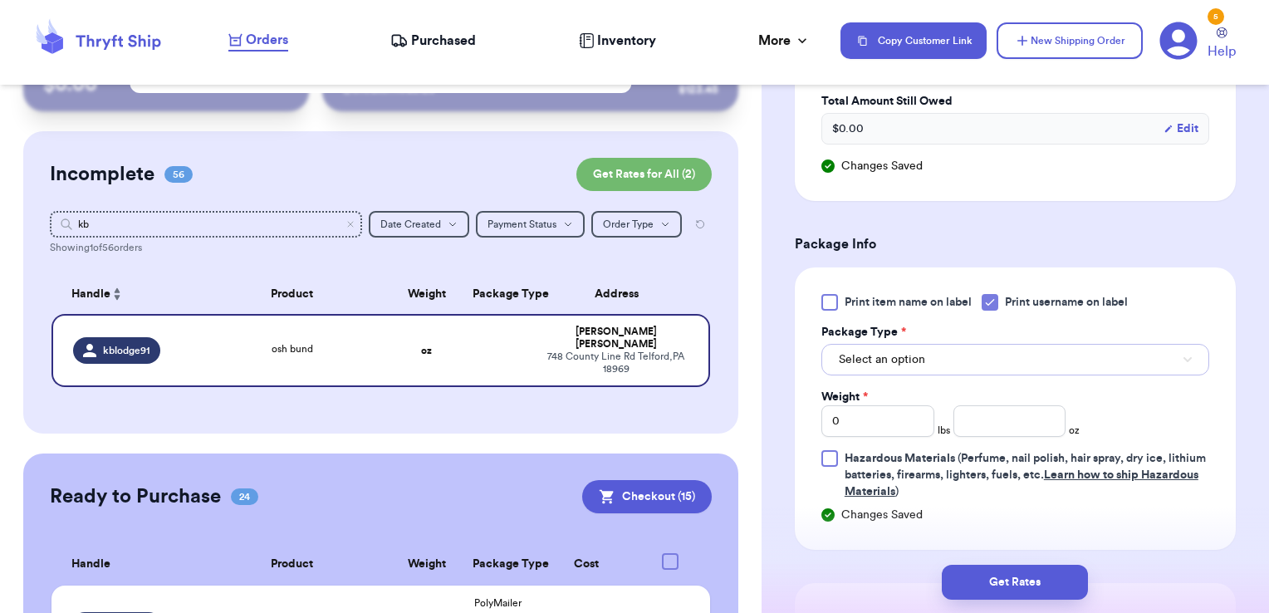
click at [1041, 356] on button "Select an option" at bounding box center [1015, 360] width 388 height 32
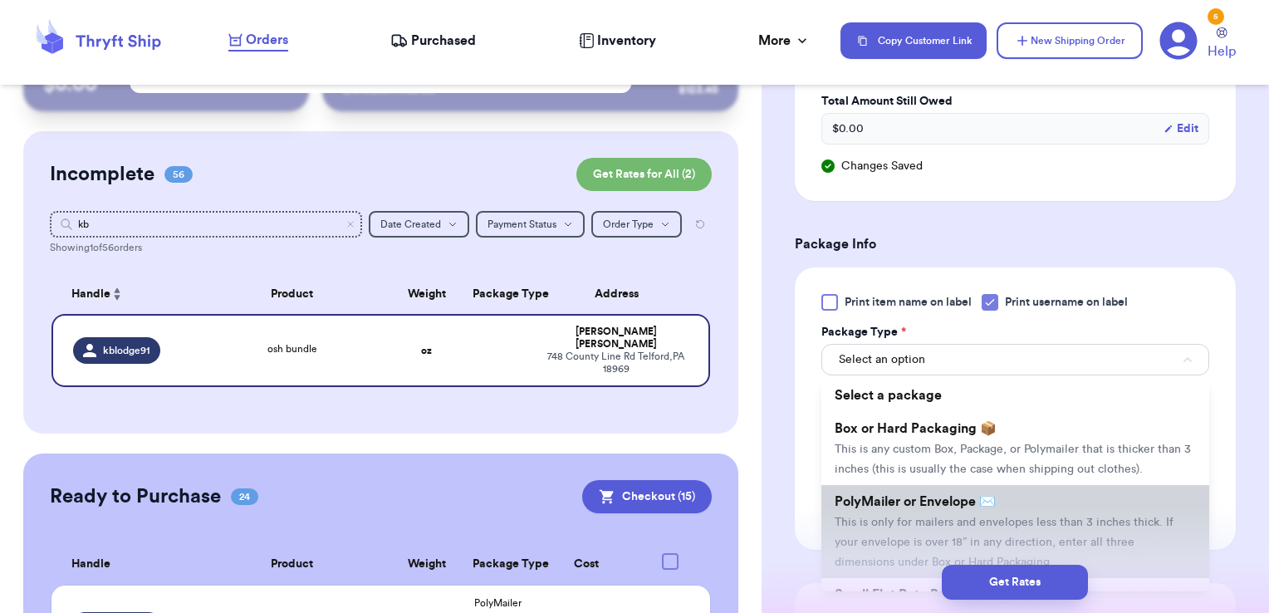
click at [950, 511] on li "PolyMailer or Envelope ✉️ This is only for mailers and envelopes less than 3 in…" at bounding box center [1015, 531] width 388 height 93
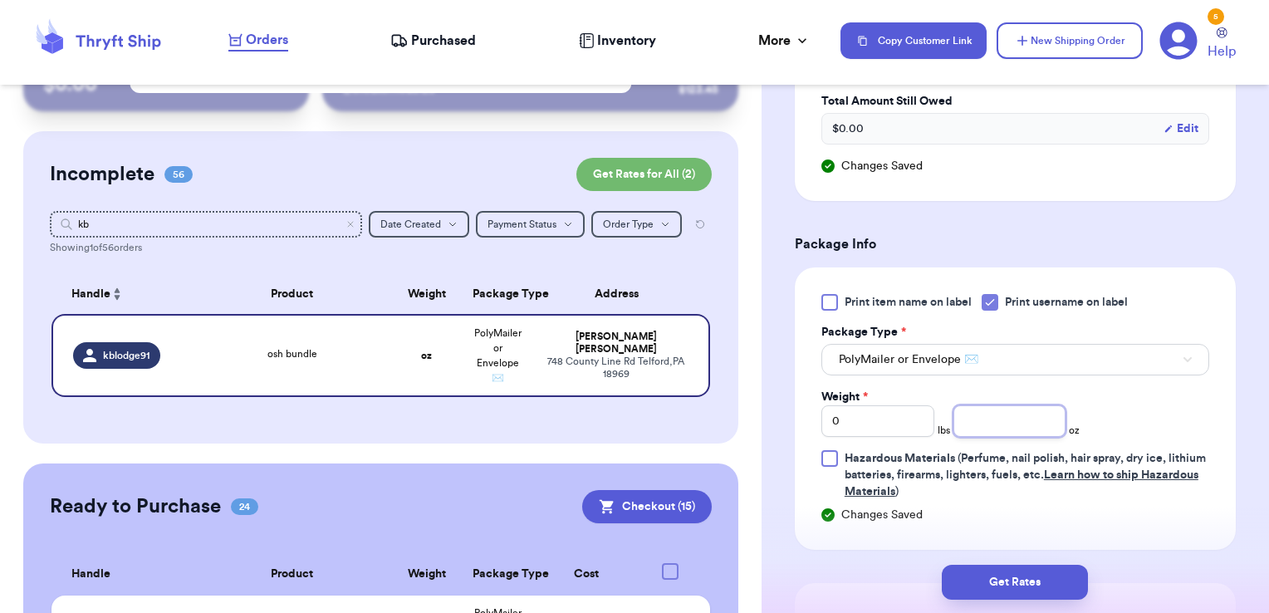
click at [980, 418] on input "number" at bounding box center [1009, 421] width 113 height 32
type input "13.10"
click at [1005, 586] on button "Get Rates" at bounding box center [1014, 582] width 146 height 35
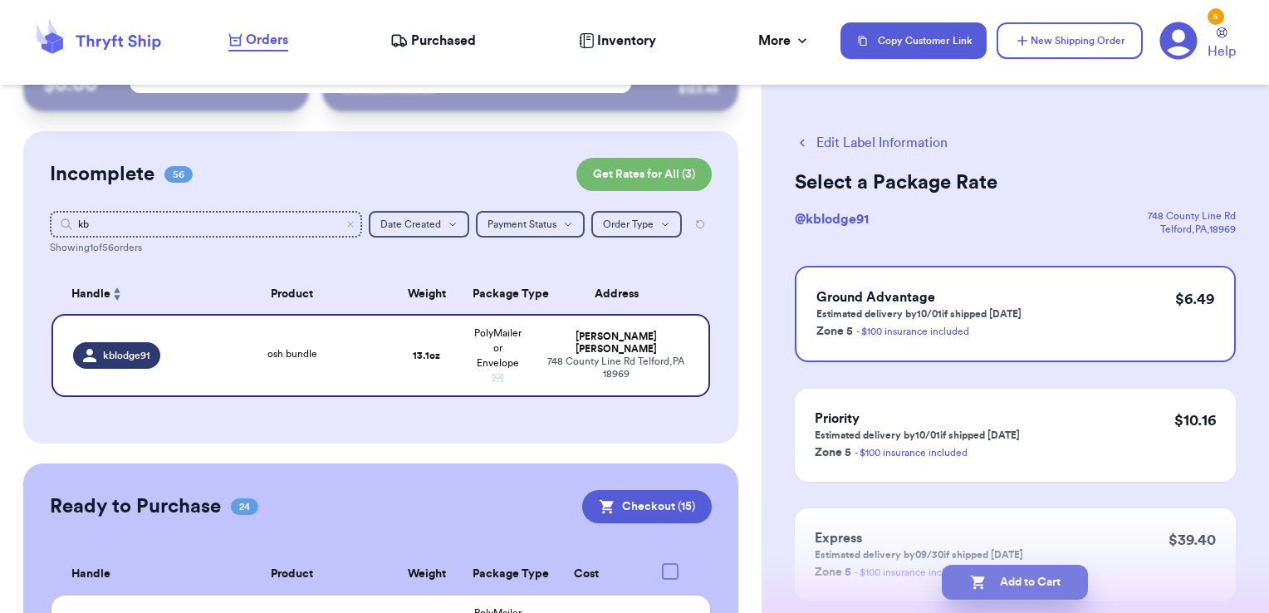
click at [1054, 575] on button "Add to Cart" at bounding box center [1014, 582] width 146 height 35
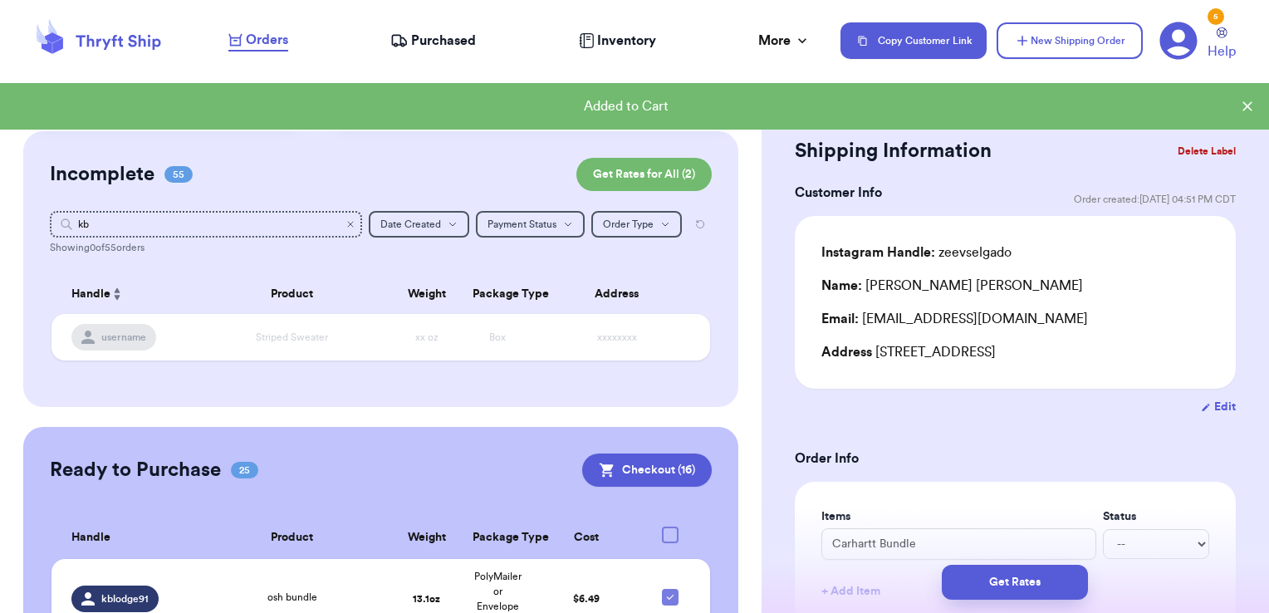
click at [345, 223] on icon "Clear search" at bounding box center [350, 224] width 10 height 10
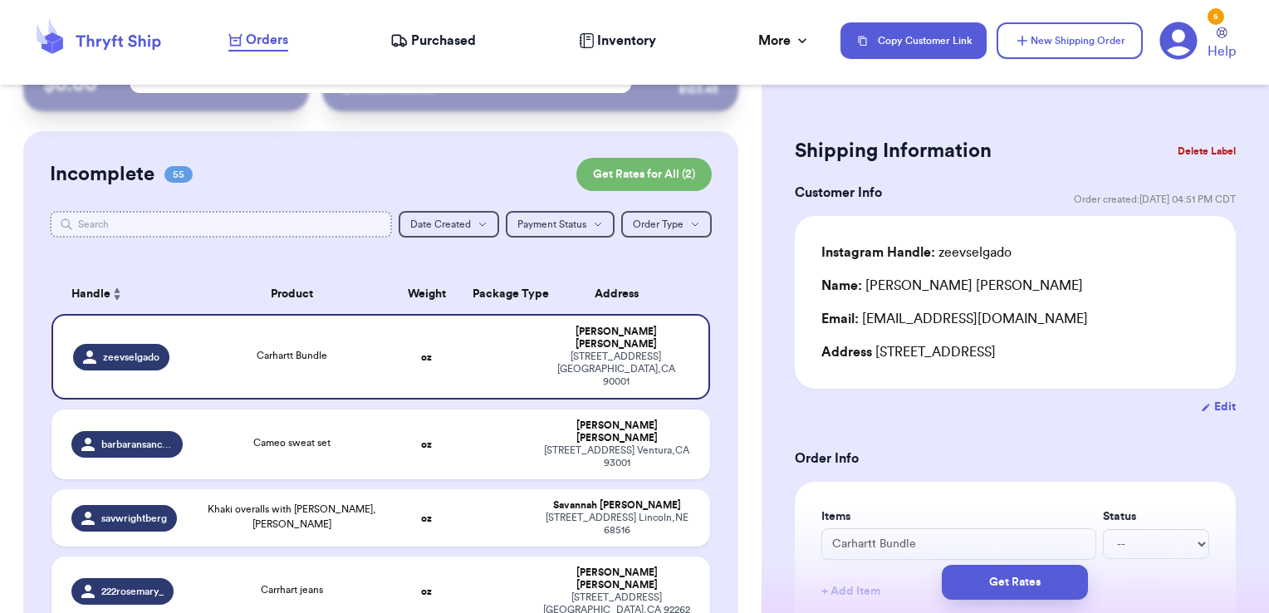
click at [323, 218] on input "text" at bounding box center [221, 224] width 343 height 27
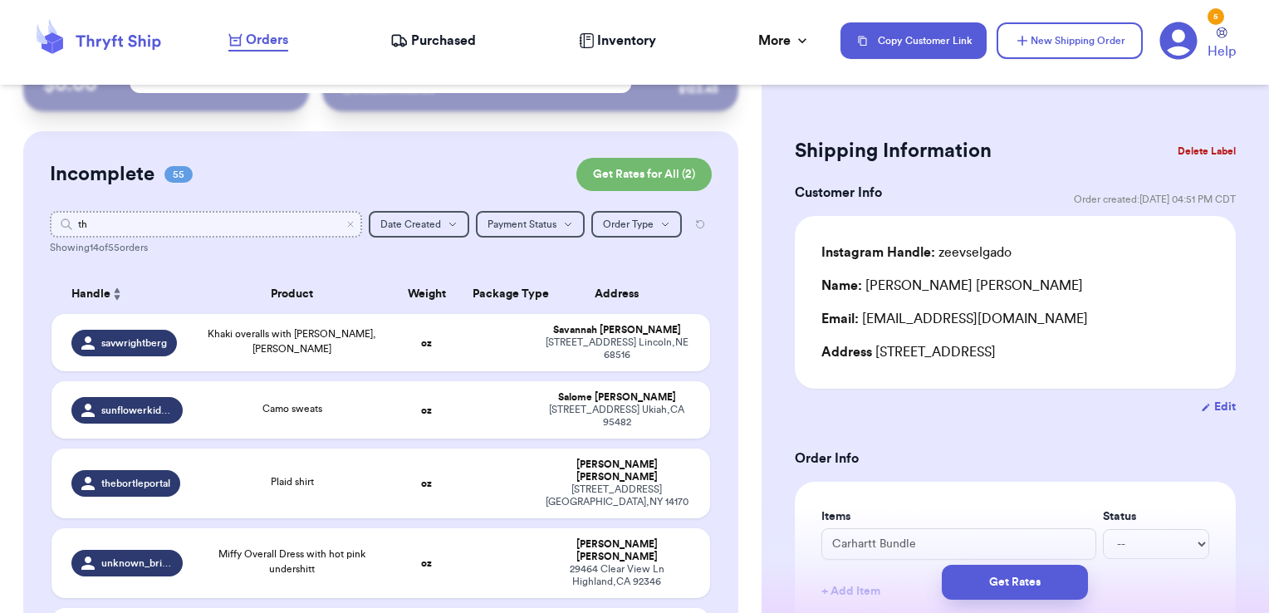
type input "thr"
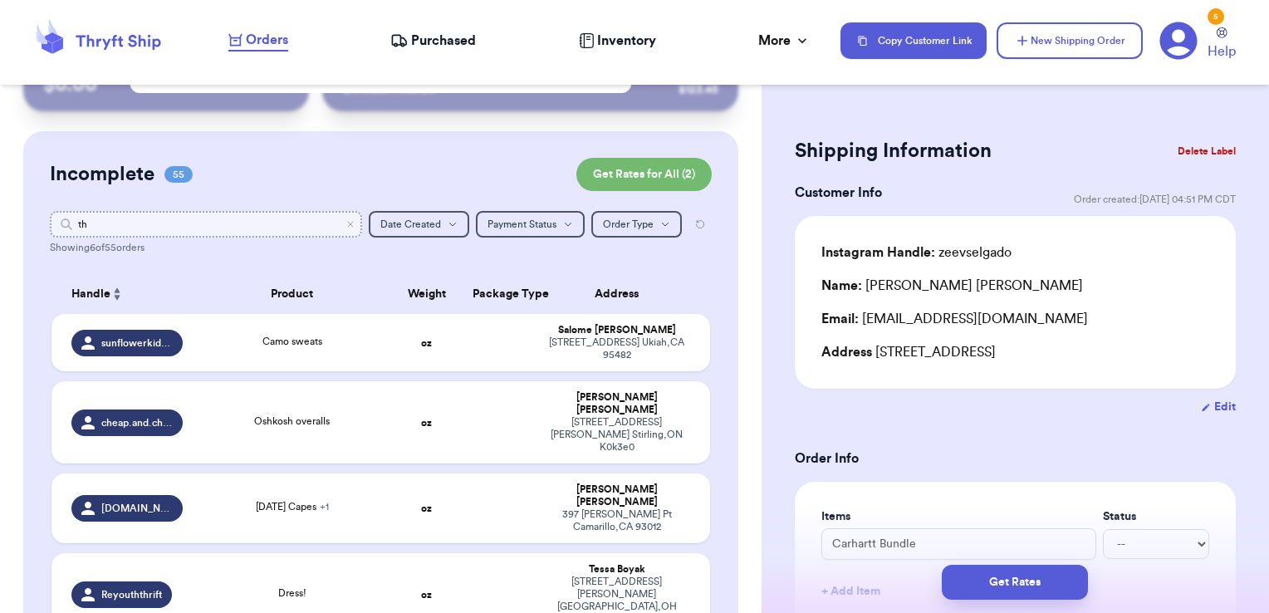
type input "t"
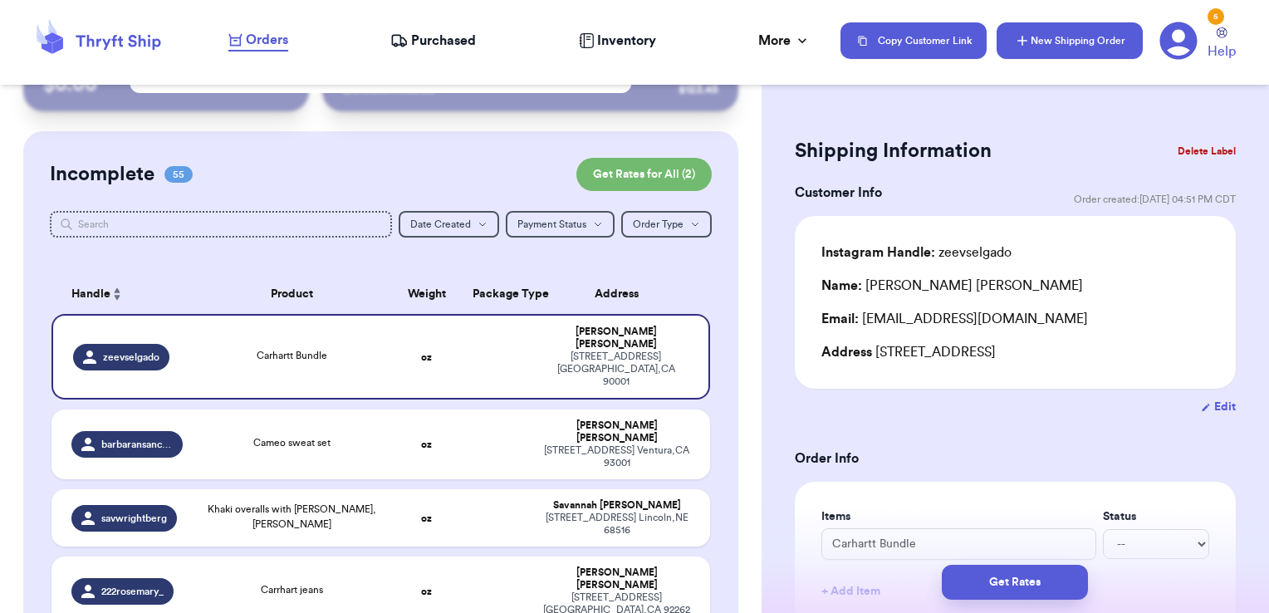
click at [1031, 42] on button "New Shipping Order" at bounding box center [1069, 40] width 146 height 37
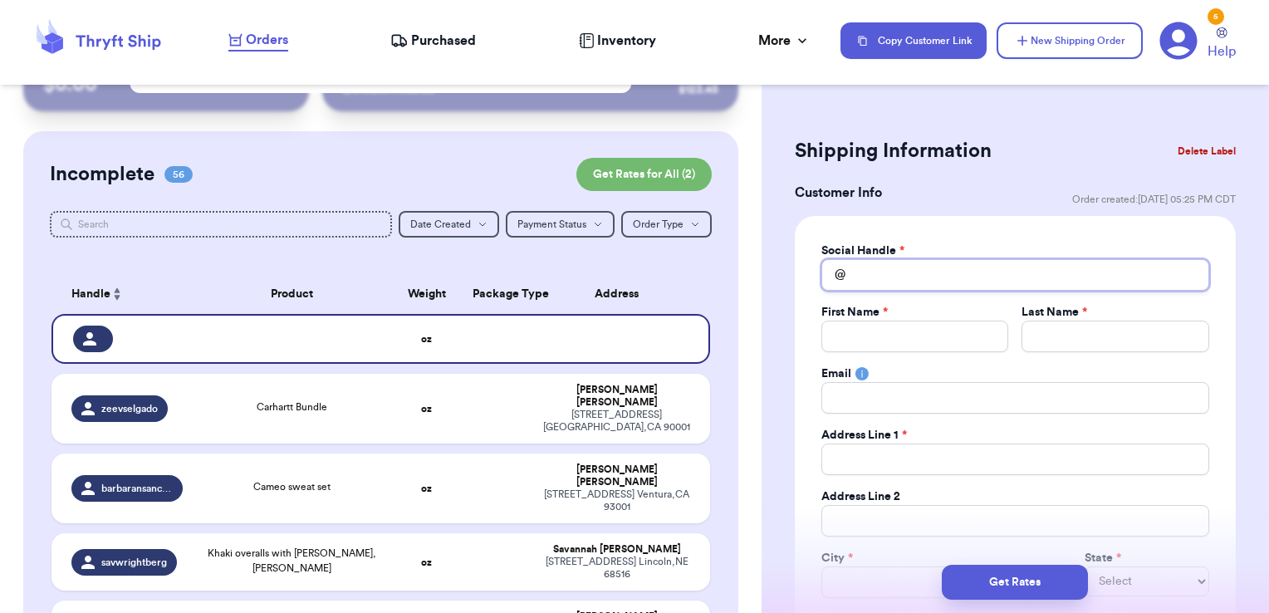
click at [939, 278] on input "Total Amount Paid" at bounding box center [1015, 275] width 388 height 32
type input "t"
type input "th"
type input "thr"
type input "thro"
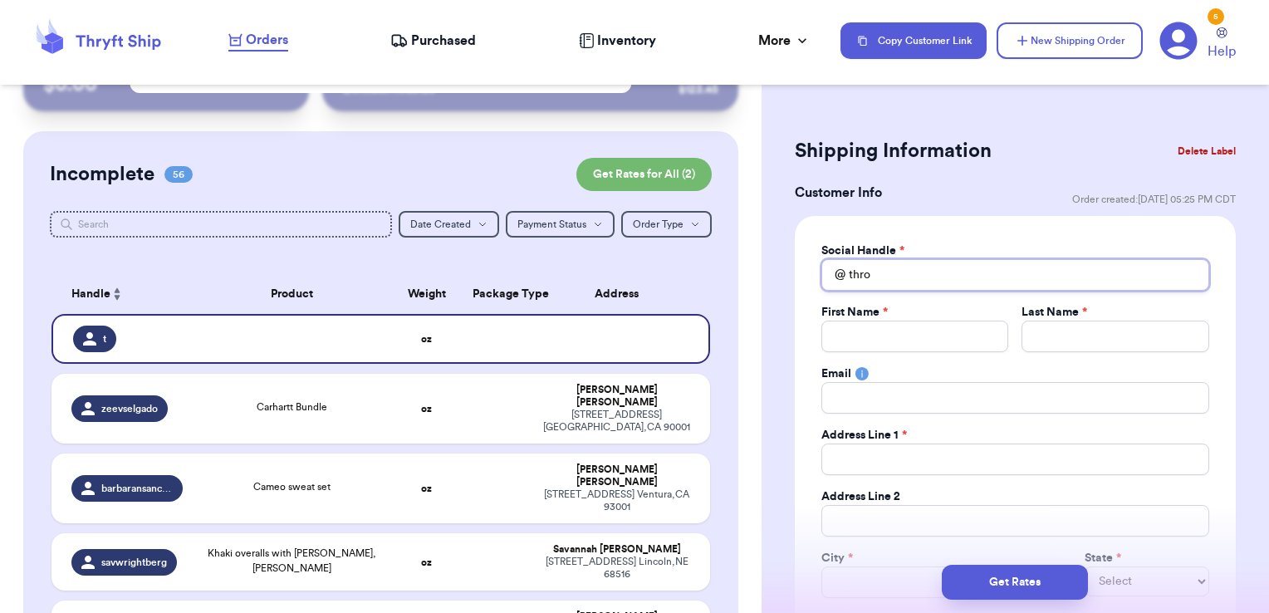
type input "throw"
type input "throwb"
type input "throwba"
type input "throwbac"
type input "throwba"
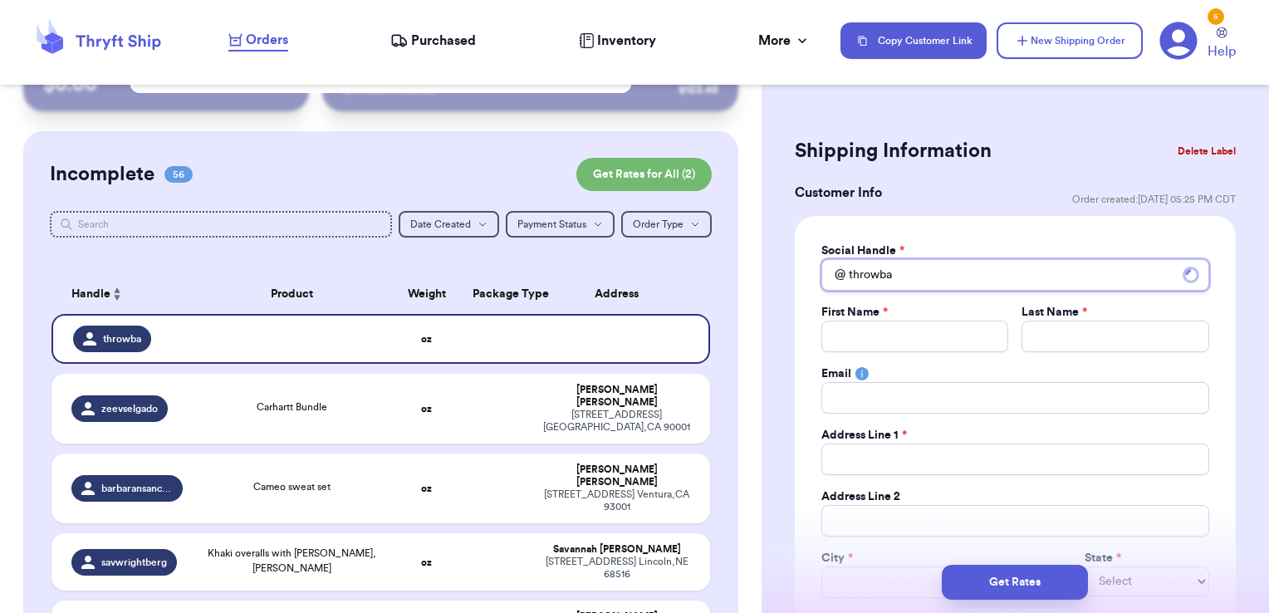
type input "throwb"
type input "throw"
type input "thro"
type input "thr"
type input "th"
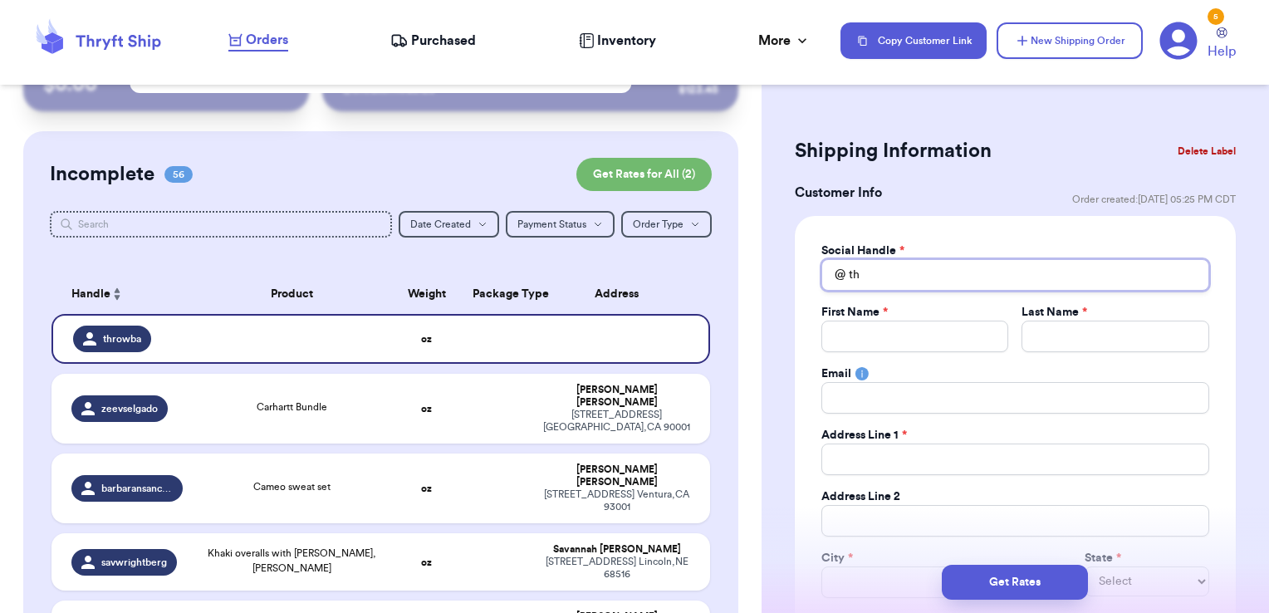
type input "t"
type input "_"
type input "_t"
type input "_th"
type input "_thr"
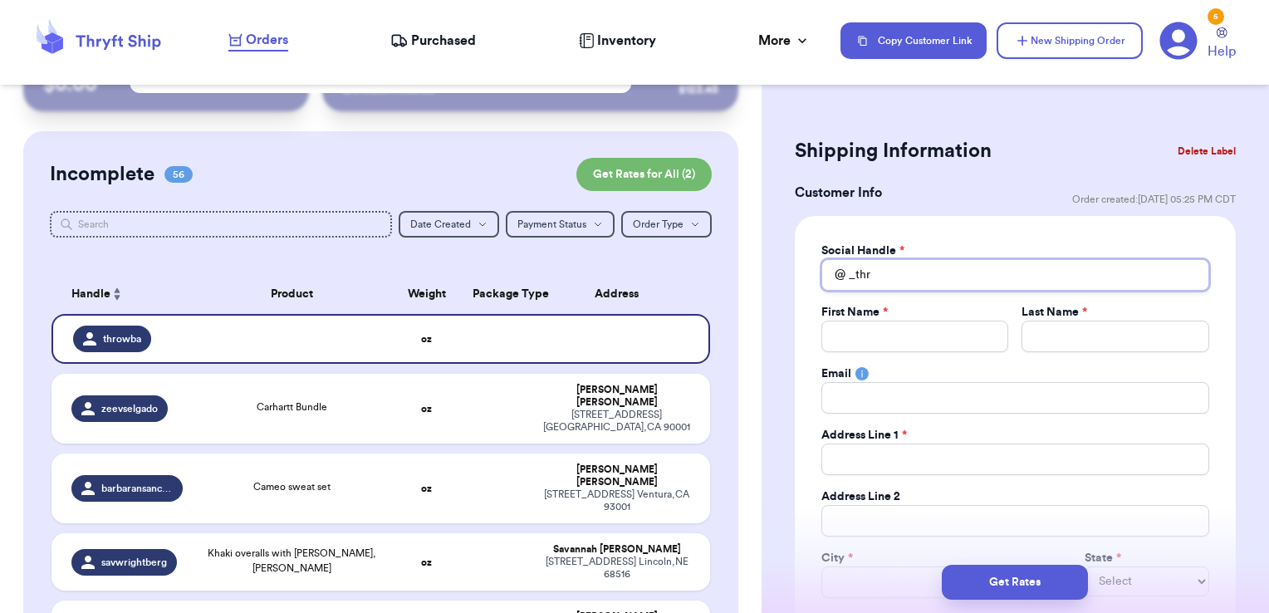
type input "_thr"
click at [941, 307] on div "First Name *" at bounding box center [915, 312] width 188 height 17
click at [925, 275] on input "_thr" at bounding box center [1015, 275] width 388 height 32
type input "_thro"
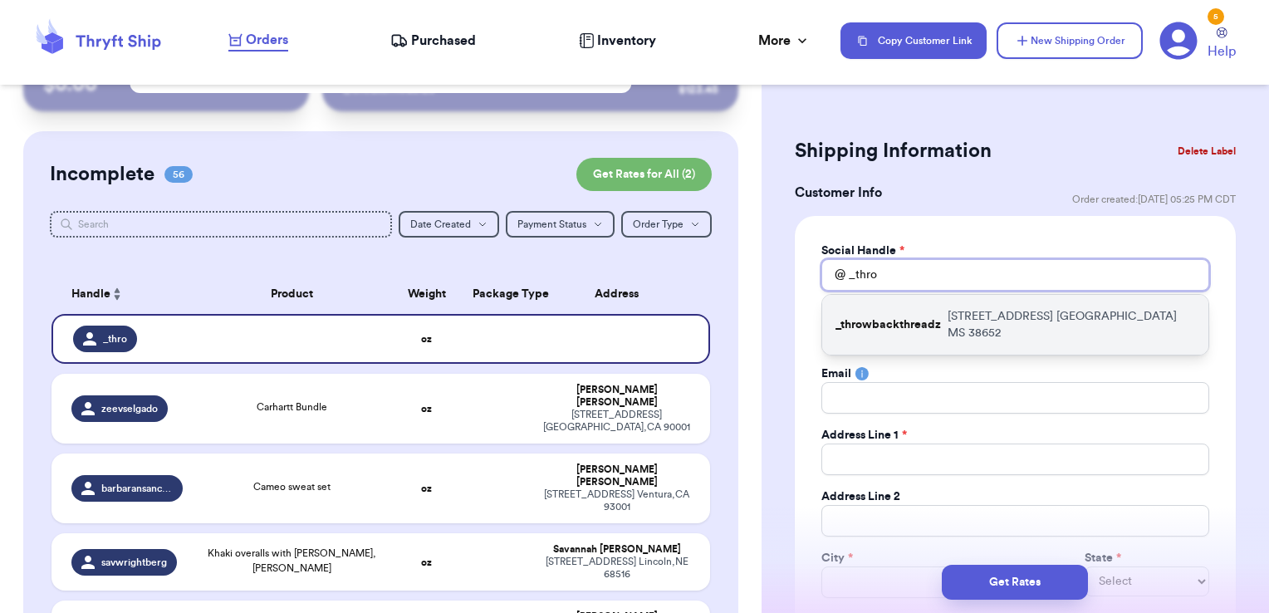
type input "_thro"
click at [915, 316] on p "_throwbackthreadz" at bounding box center [887, 324] width 105 height 17
type input "_throwbackthreadz"
type input "[PERSON_NAME]"
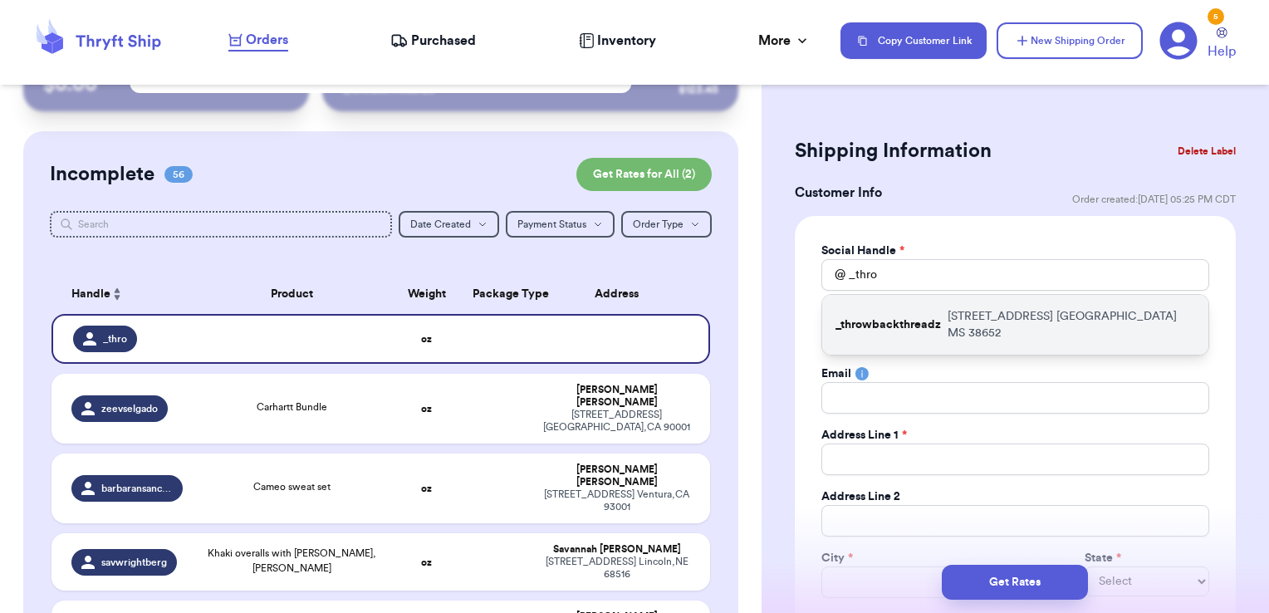
type input "[EMAIL_ADDRESS][DOMAIN_NAME]"
type input "[STREET_ADDRESS]"
type input "[GEOGRAPHIC_DATA]"
select select "MS"
type input "38652"
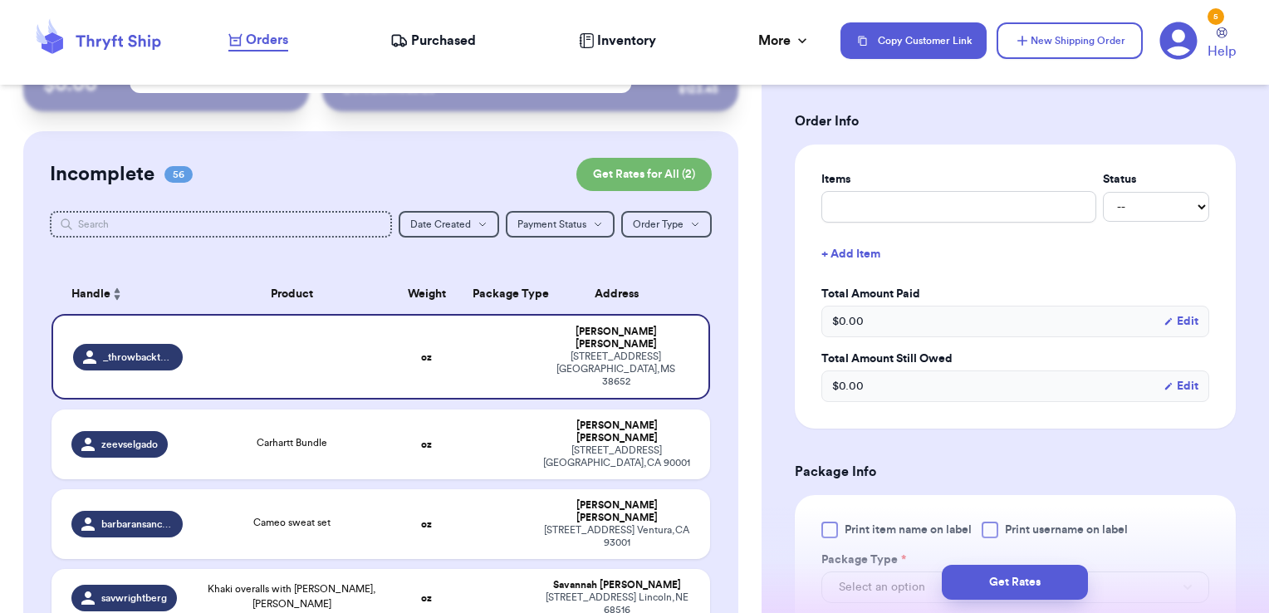
scroll to position [647, 0]
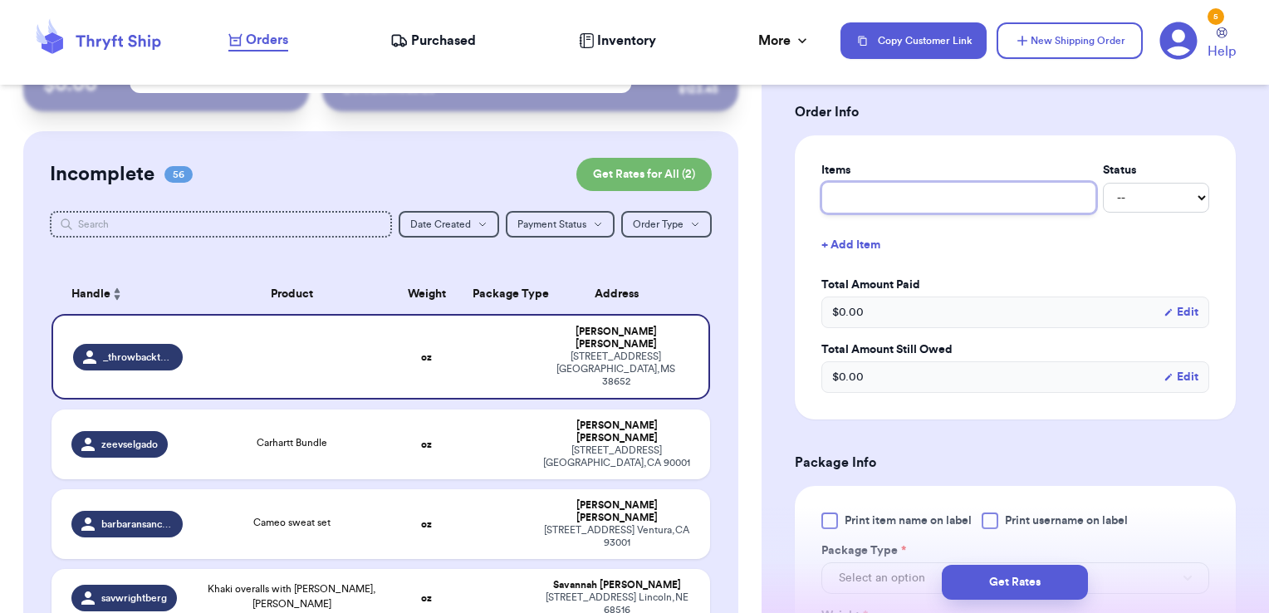
click at [885, 191] on input "text" at bounding box center [958, 198] width 275 height 32
type input "clothes- thank you!"
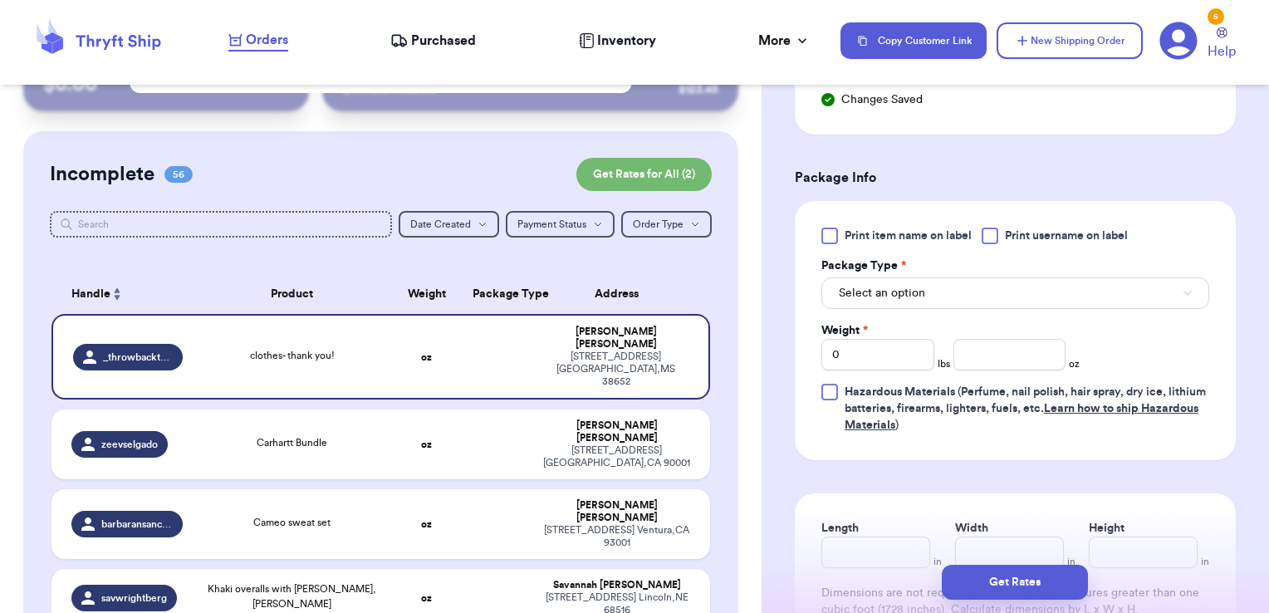
scroll to position [962, 0]
click at [1009, 237] on span "Print username on label" at bounding box center [1066, 235] width 123 height 17
click at [0, 0] on input "Print username on label" at bounding box center [0, 0] width 0 height 0
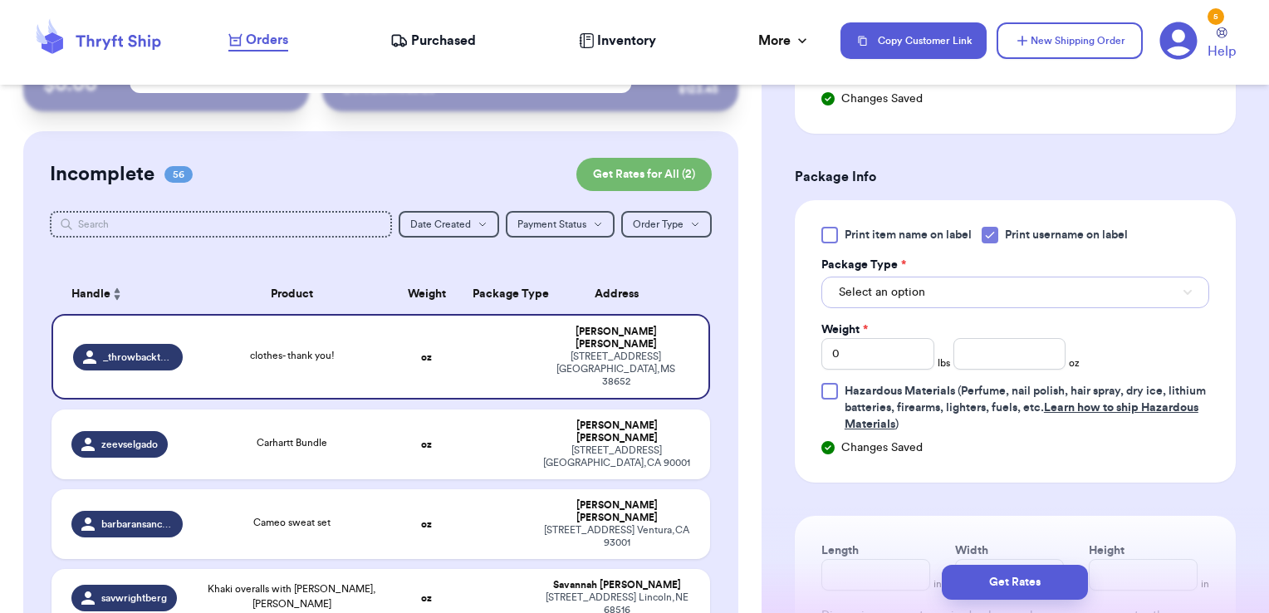
click at [983, 289] on button "Select an option" at bounding box center [1015, 292] width 388 height 32
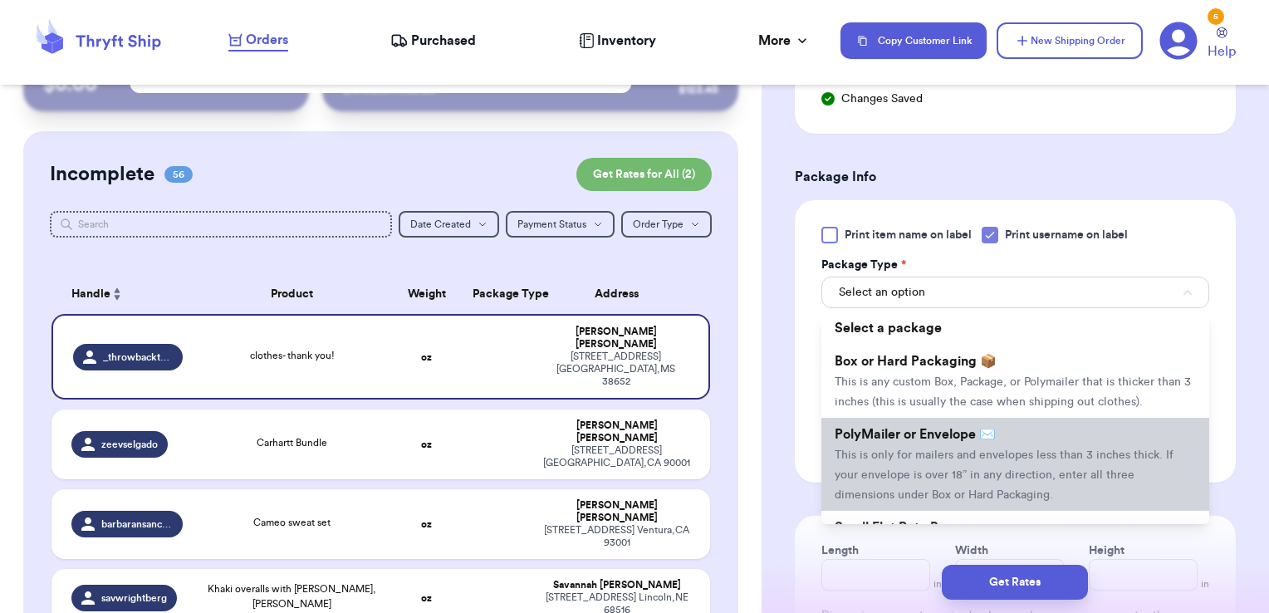
click at [938, 469] on span "This is only for mailers and envelopes less than 3 inches thick. If your envelo…" at bounding box center [1003, 474] width 339 height 51
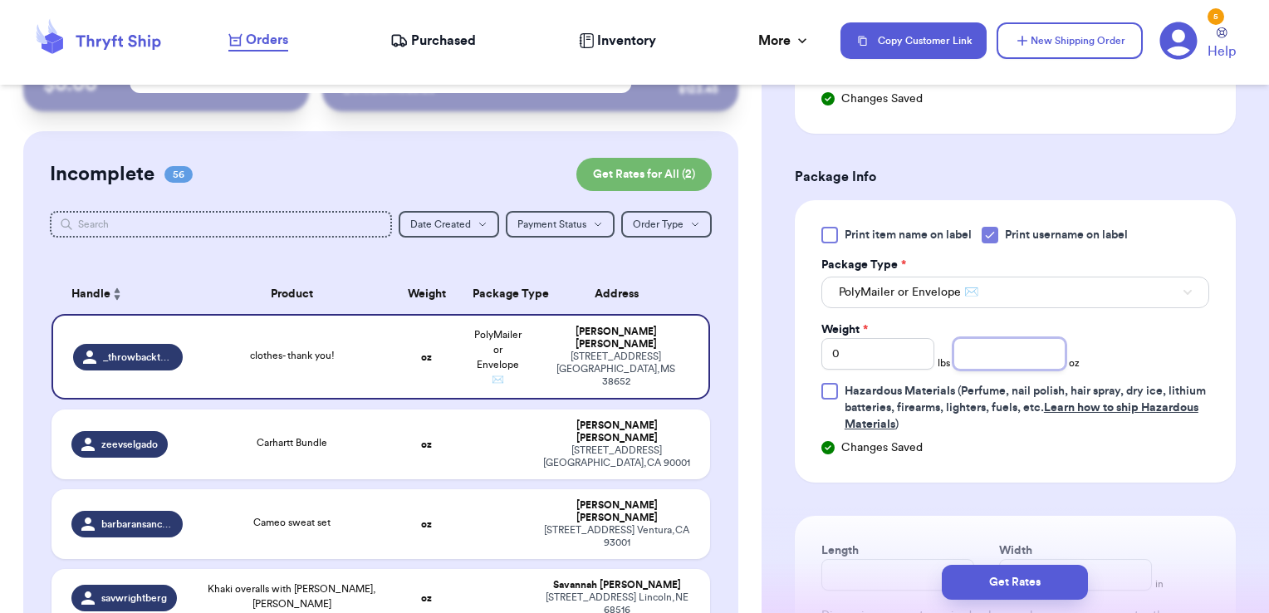
click at [980, 344] on input "number" at bounding box center [1009, 354] width 113 height 32
type input "3.63"
click at [975, 593] on button "Get Rates" at bounding box center [1014, 582] width 146 height 35
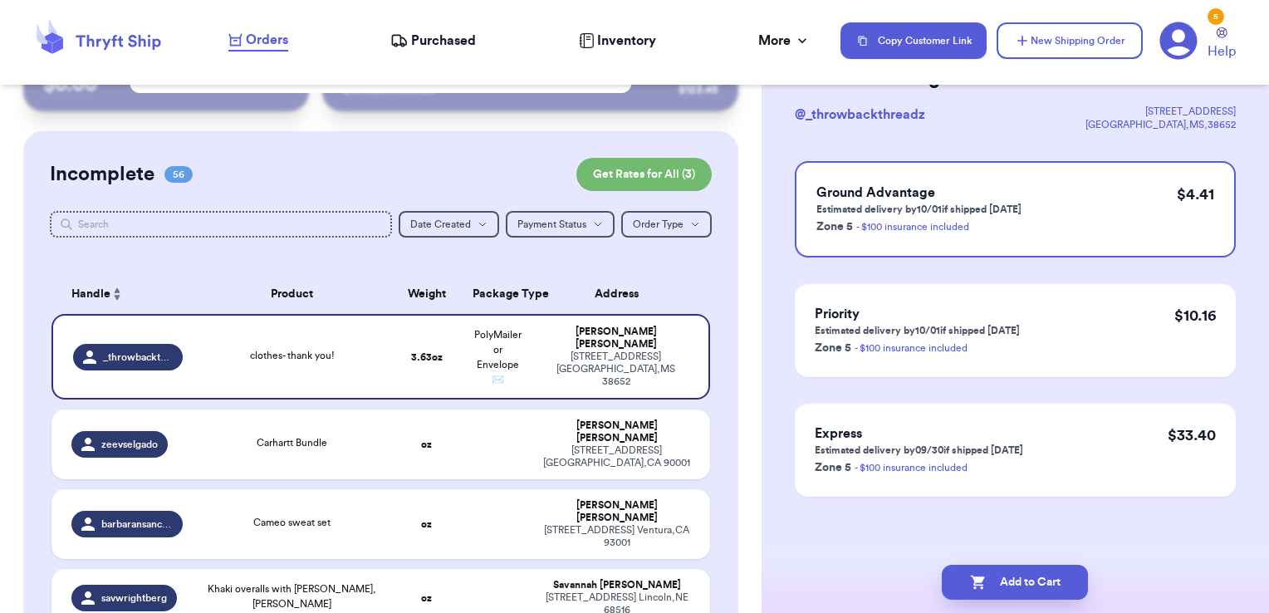
scroll to position [0, 0]
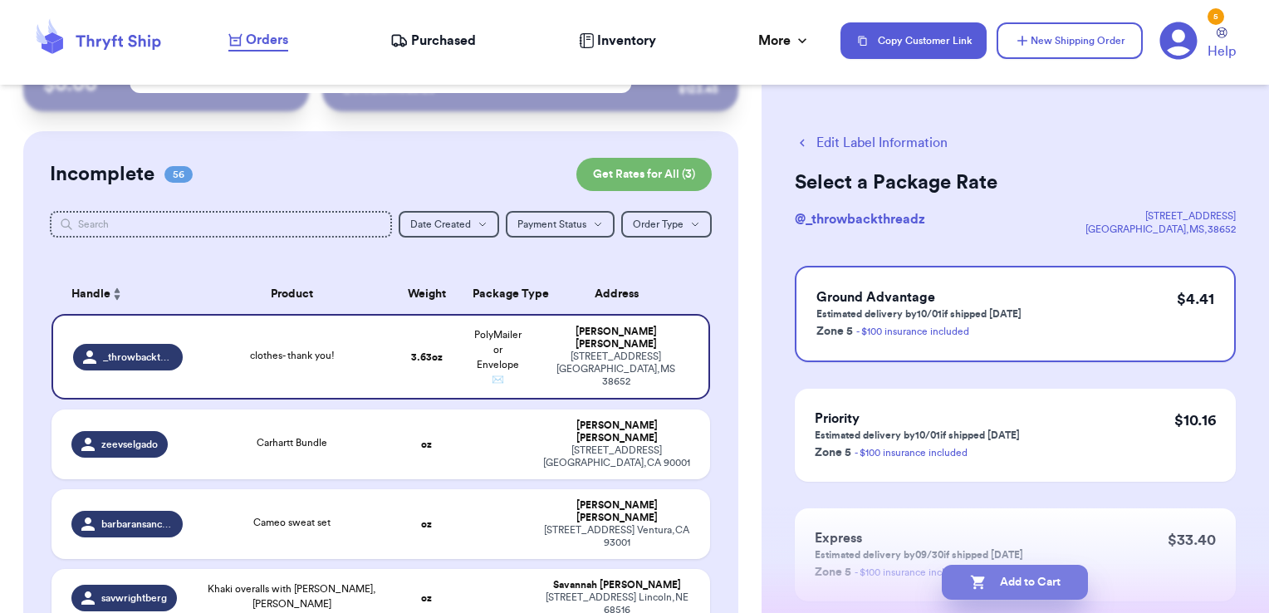
click at [1060, 589] on button "Add to Cart" at bounding box center [1014, 582] width 146 height 35
